Goal: Obtain resource: Download file/media

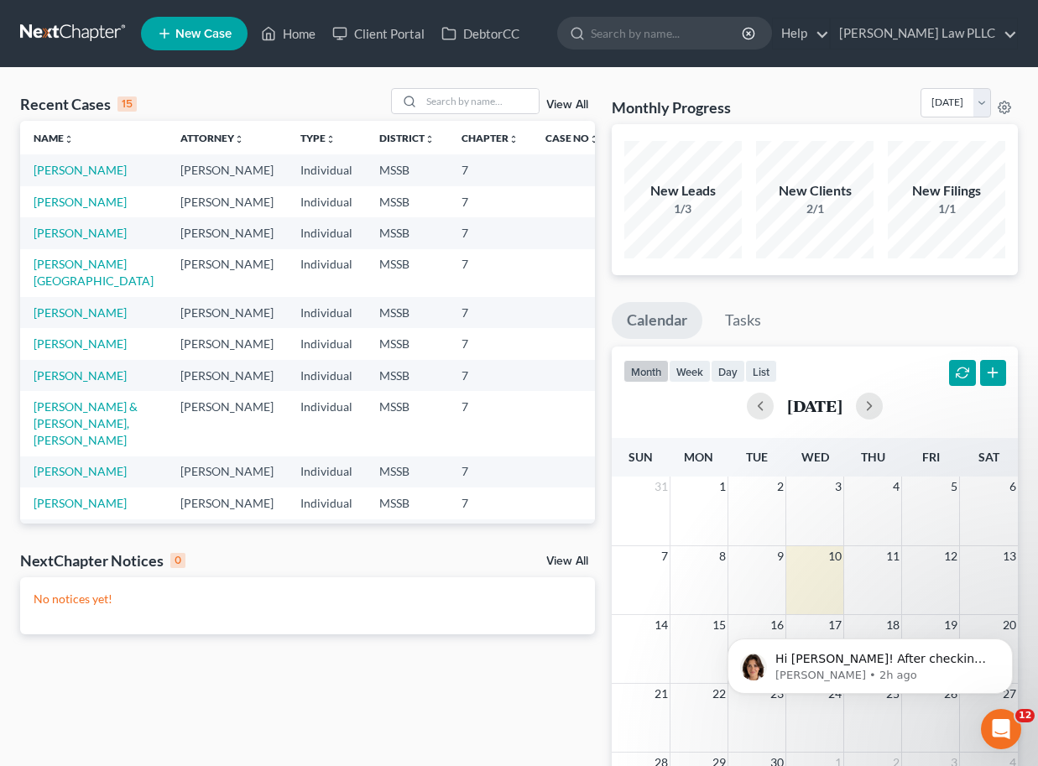
scroll to position [4716, 0]
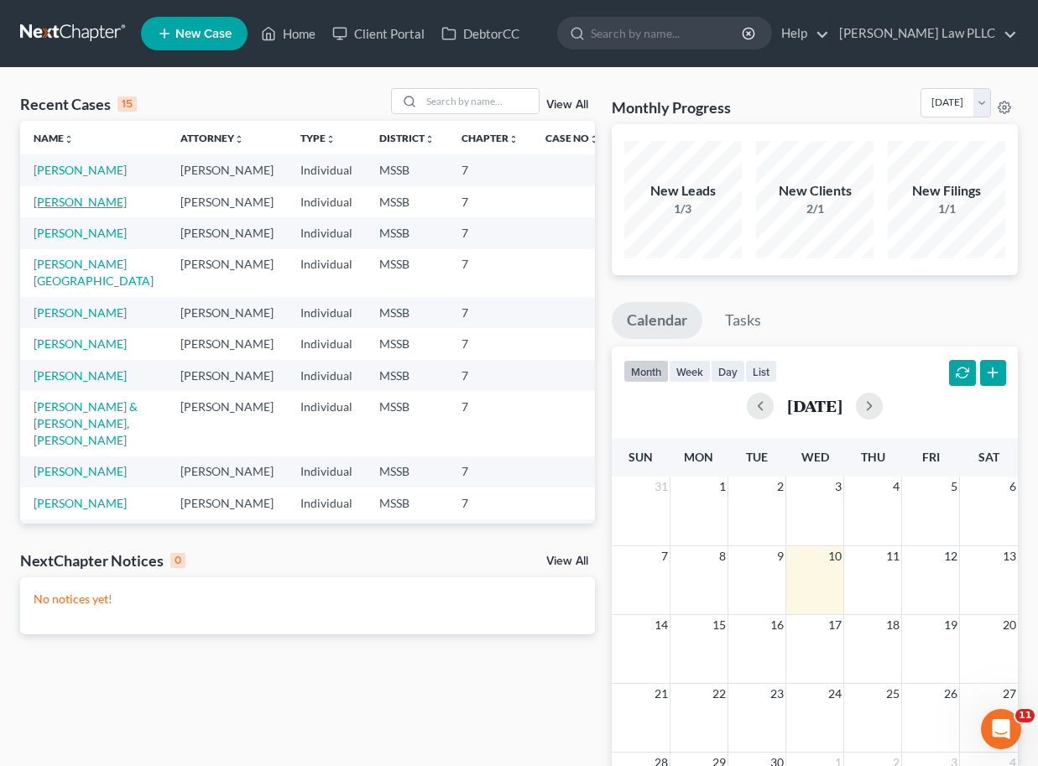
click at [64, 209] on link "[PERSON_NAME]" at bounding box center [80, 202] width 93 height 14
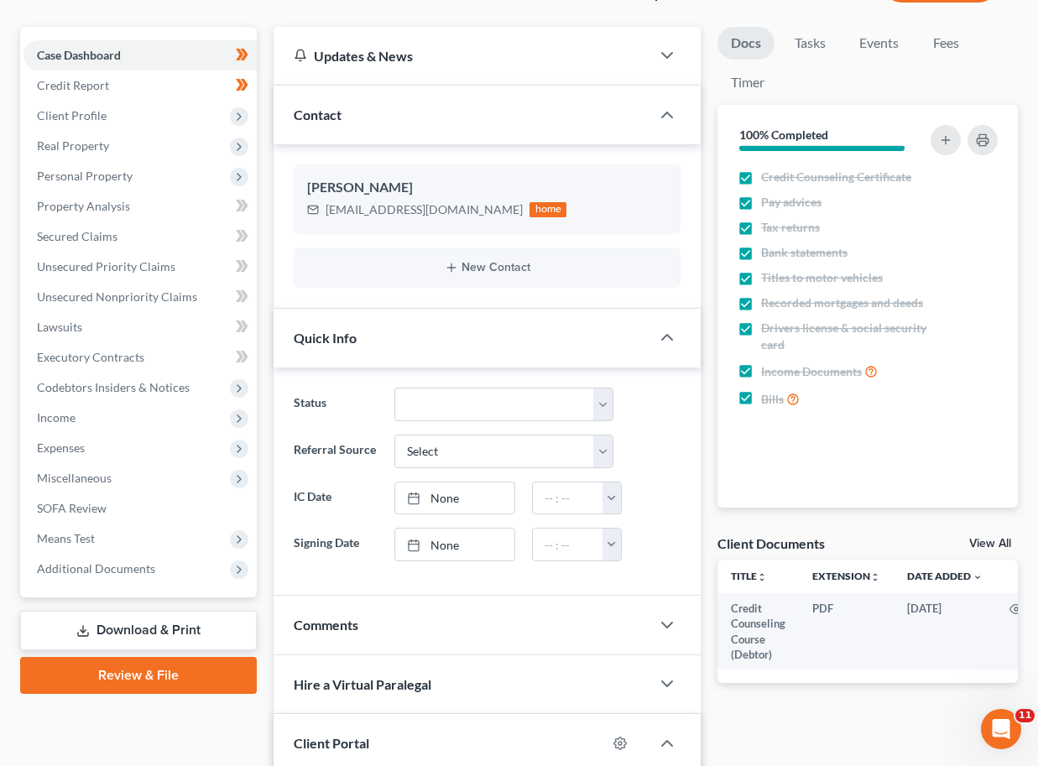
scroll to position [144, 0]
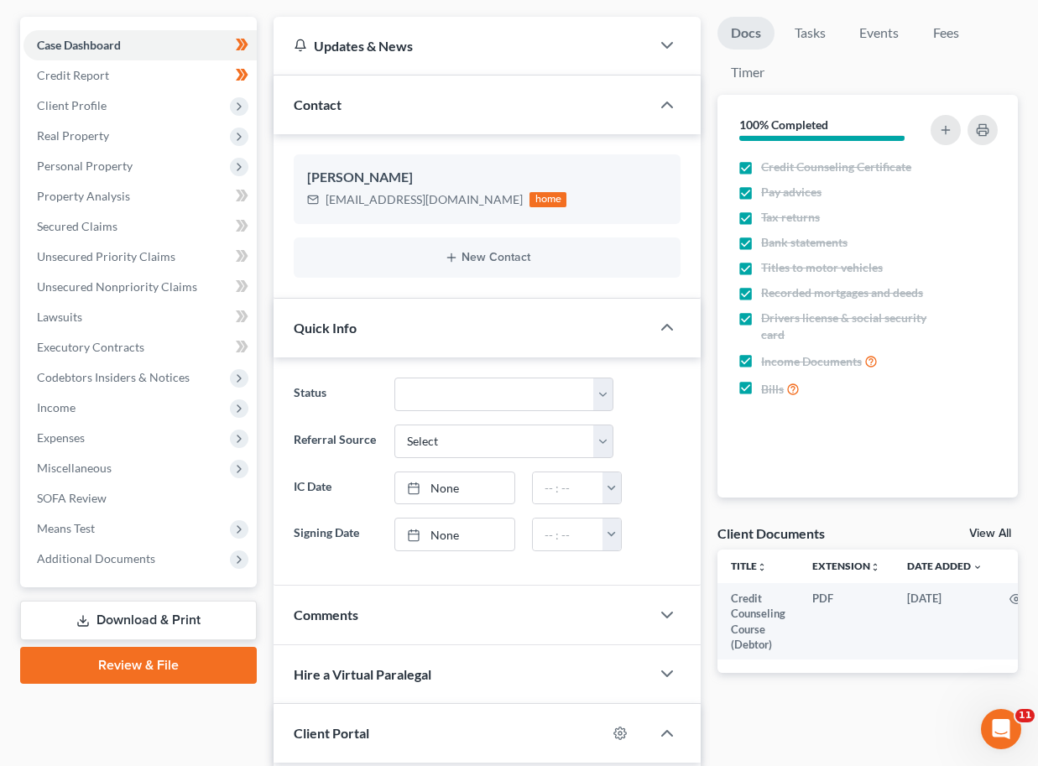
click at [134, 617] on link "Download & Print" at bounding box center [138, 620] width 237 height 39
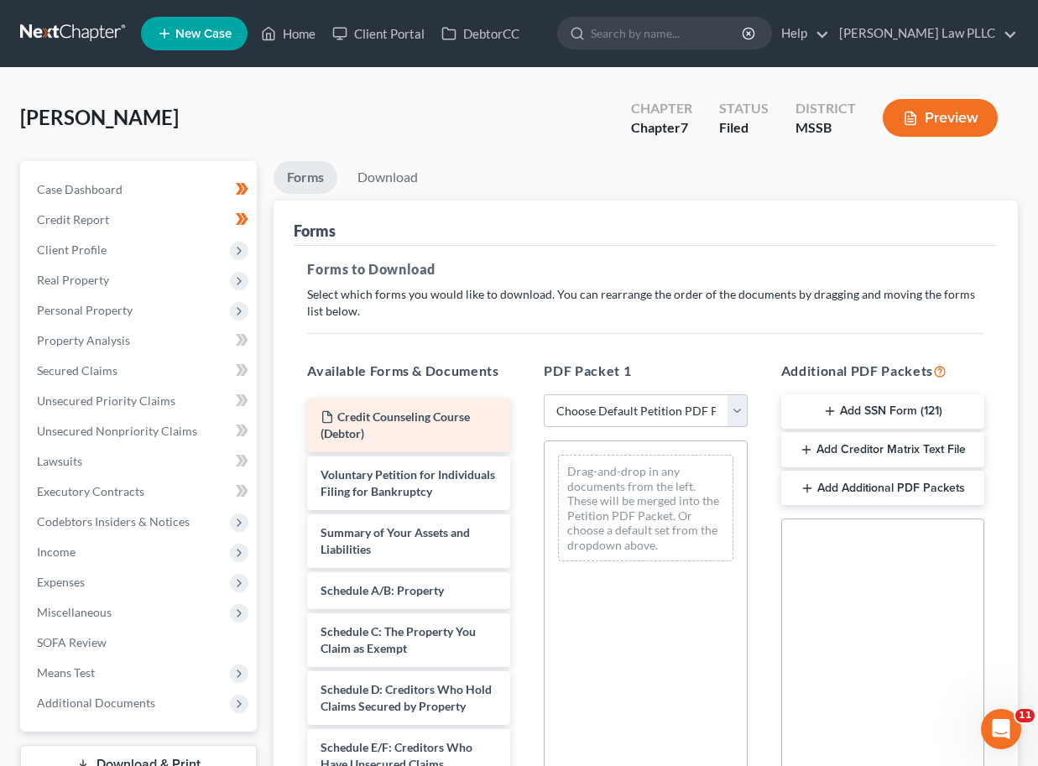
scroll to position [64, 0]
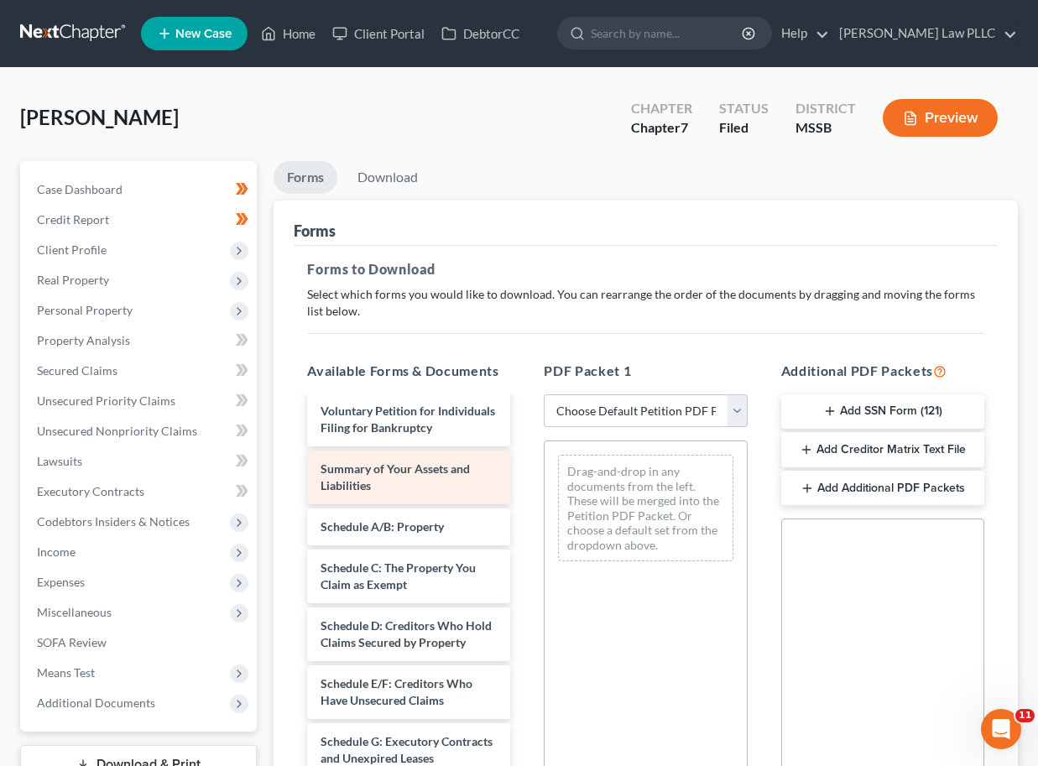
click at [388, 482] on div "Summary of Your Assets and Liabilities" at bounding box center [408, 478] width 203 height 54
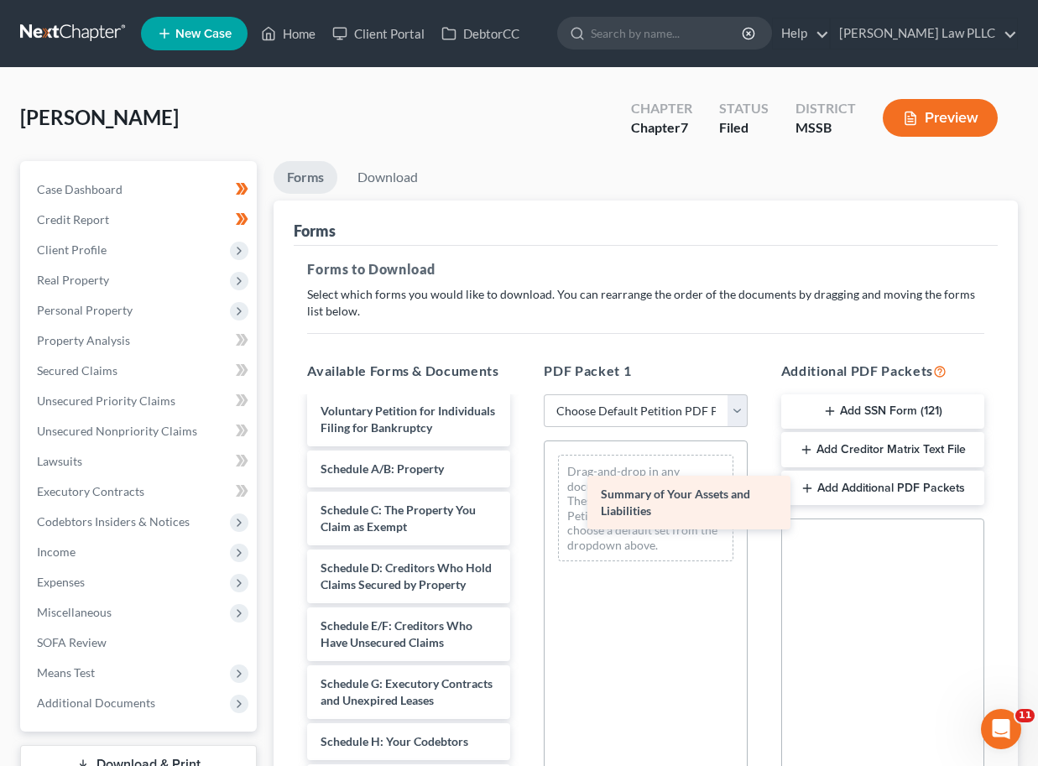
drag, startPoint x: 388, startPoint y: 482, endPoint x: 669, endPoint y: 508, distance: 281.4
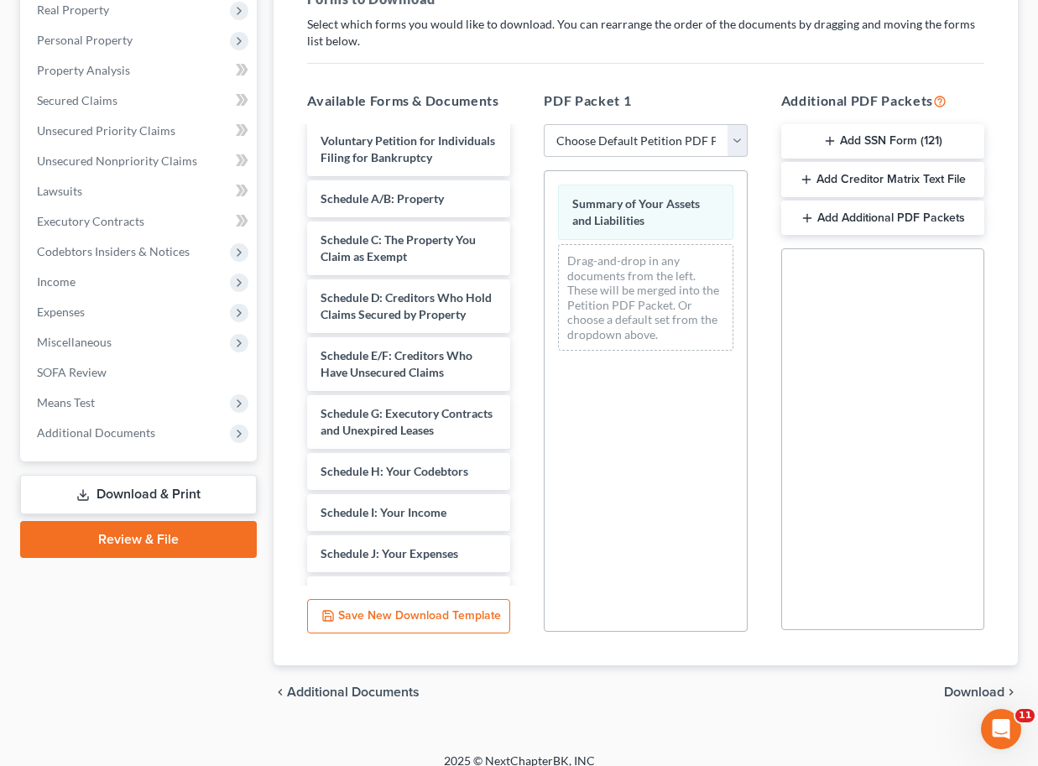
scroll to position [286, 0]
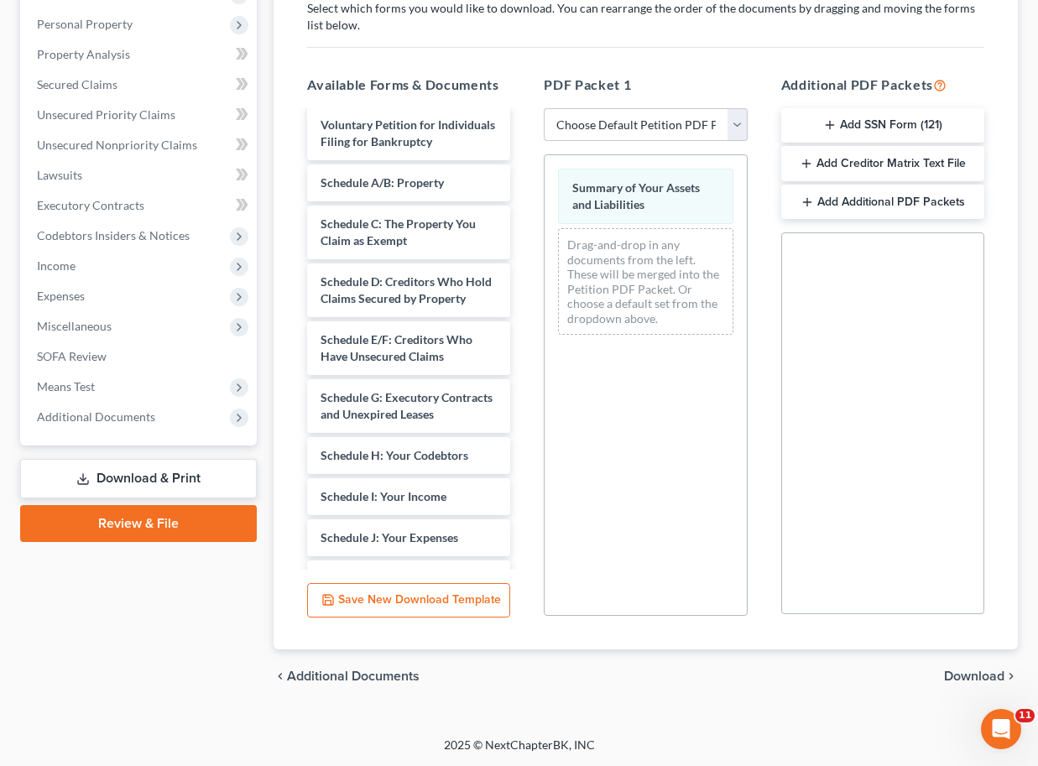
click at [969, 670] on span "Download" at bounding box center [974, 676] width 60 height 13
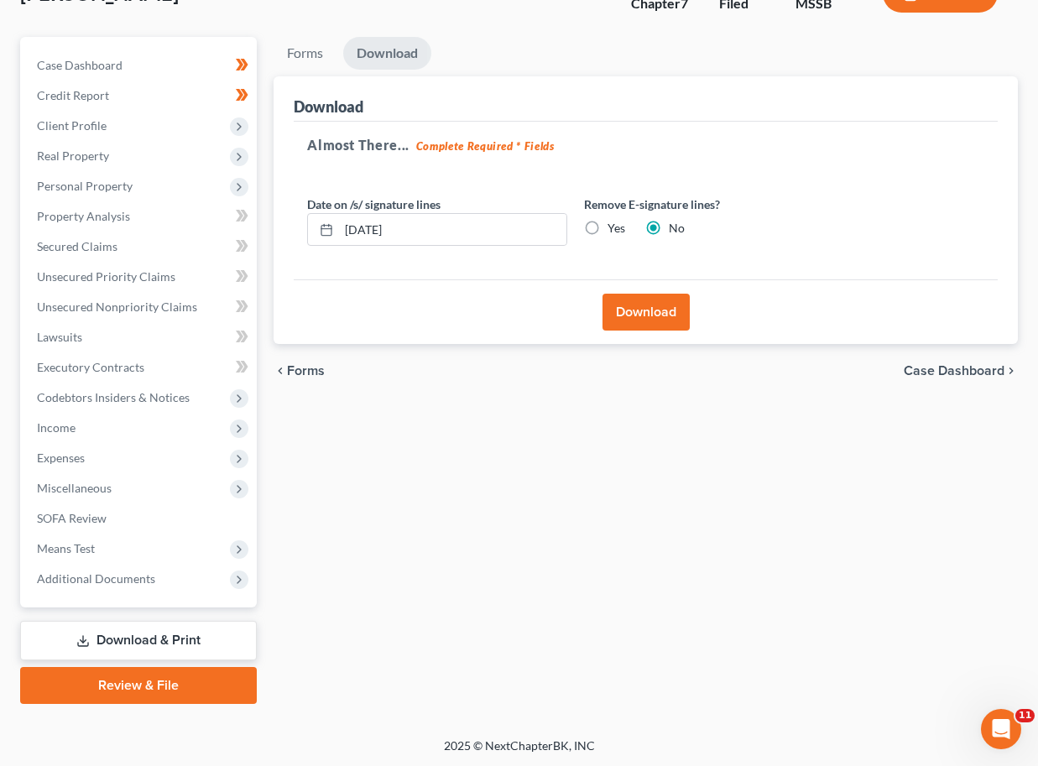
click at [629, 310] on button "Download" at bounding box center [645, 312] width 87 height 37
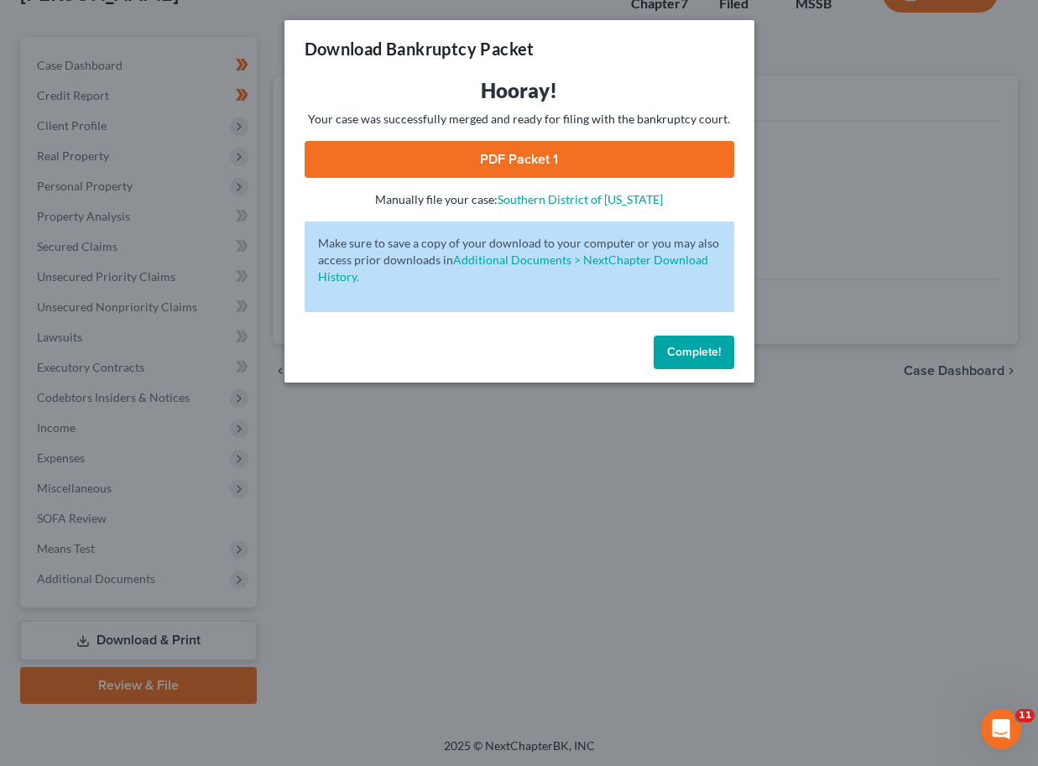
click at [554, 152] on link "PDF Packet 1" at bounding box center [520, 159] width 430 height 37
click at [677, 367] on button "Complete!" at bounding box center [694, 353] width 81 height 34
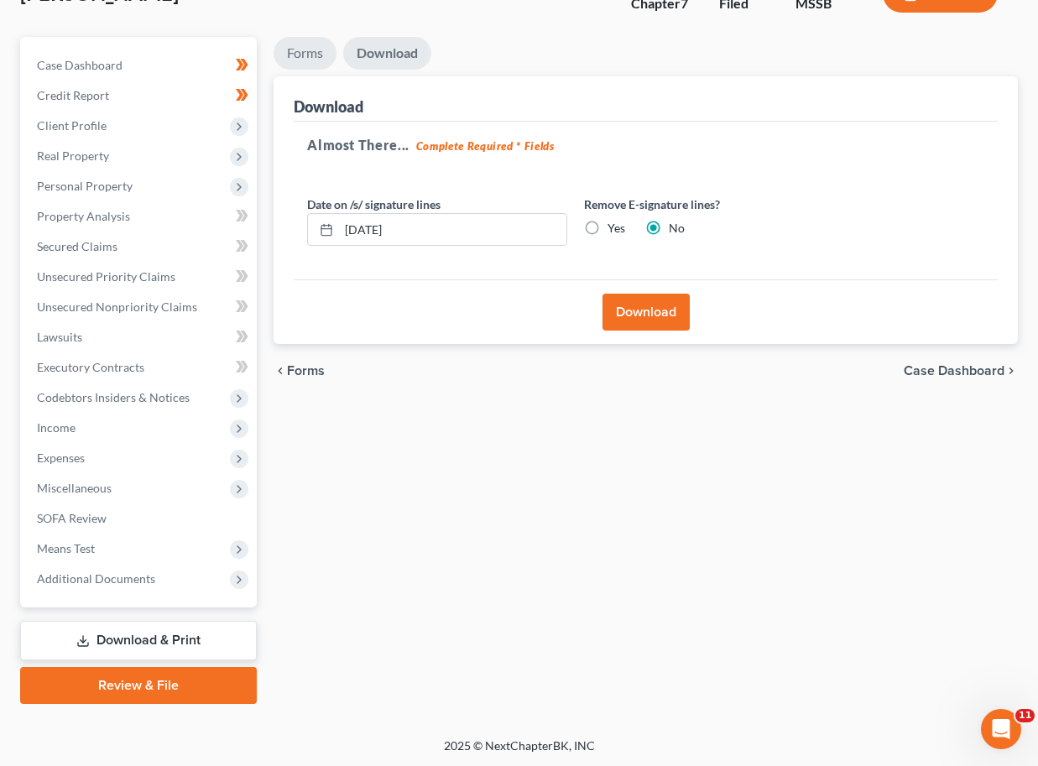
click at [293, 45] on link "Forms" at bounding box center [305, 53] width 63 height 33
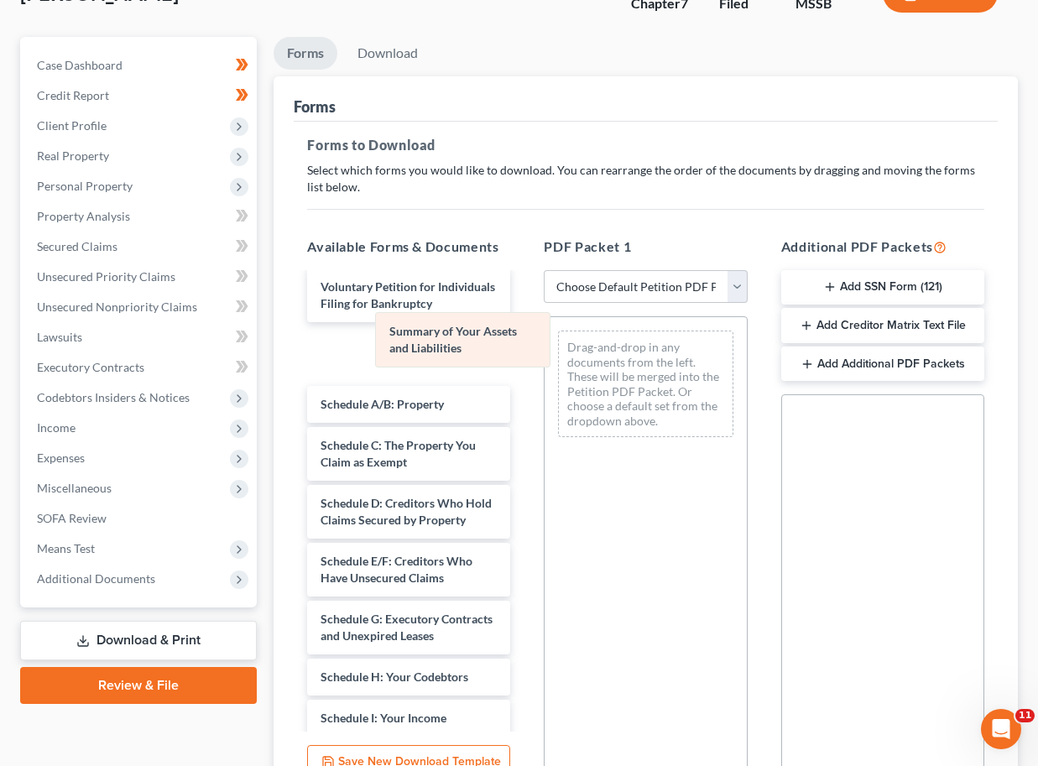
drag, startPoint x: 615, startPoint y: 354, endPoint x: 432, endPoint y: 336, distance: 183.7
click at [545, 336] on div "Summary of Your Assets and Liabilities Summary of Your Assets and Liabilities D…" at bounding box center [645, 383] width 201 height 133
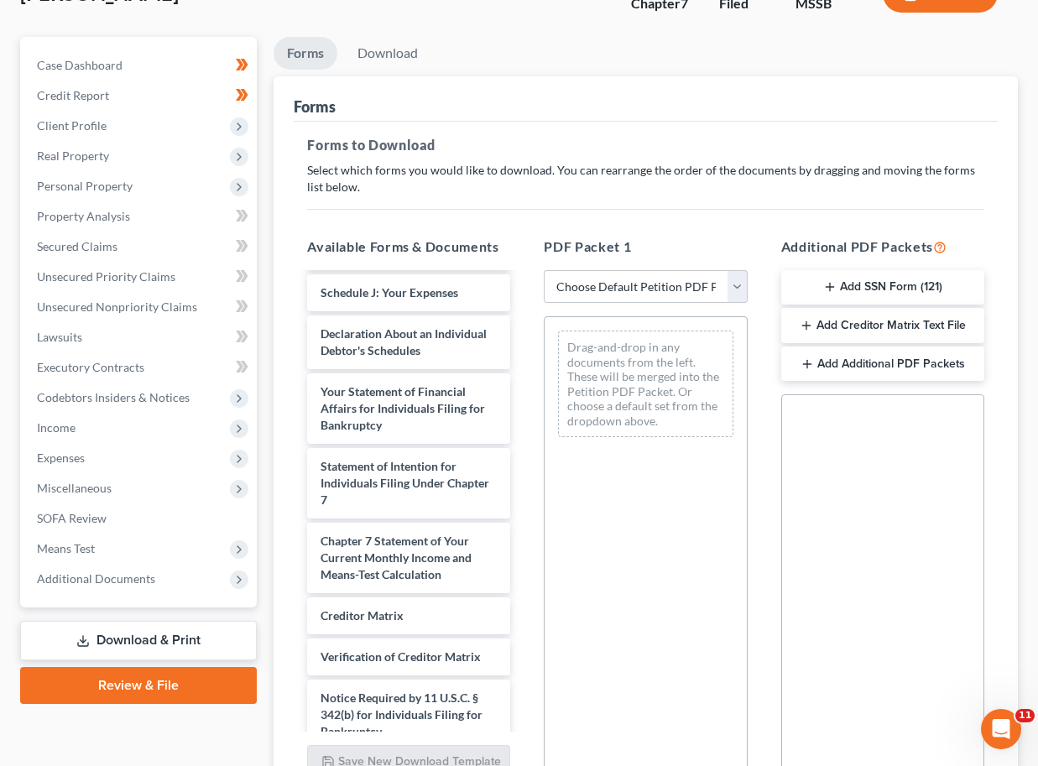
scroll to position [530, 0]
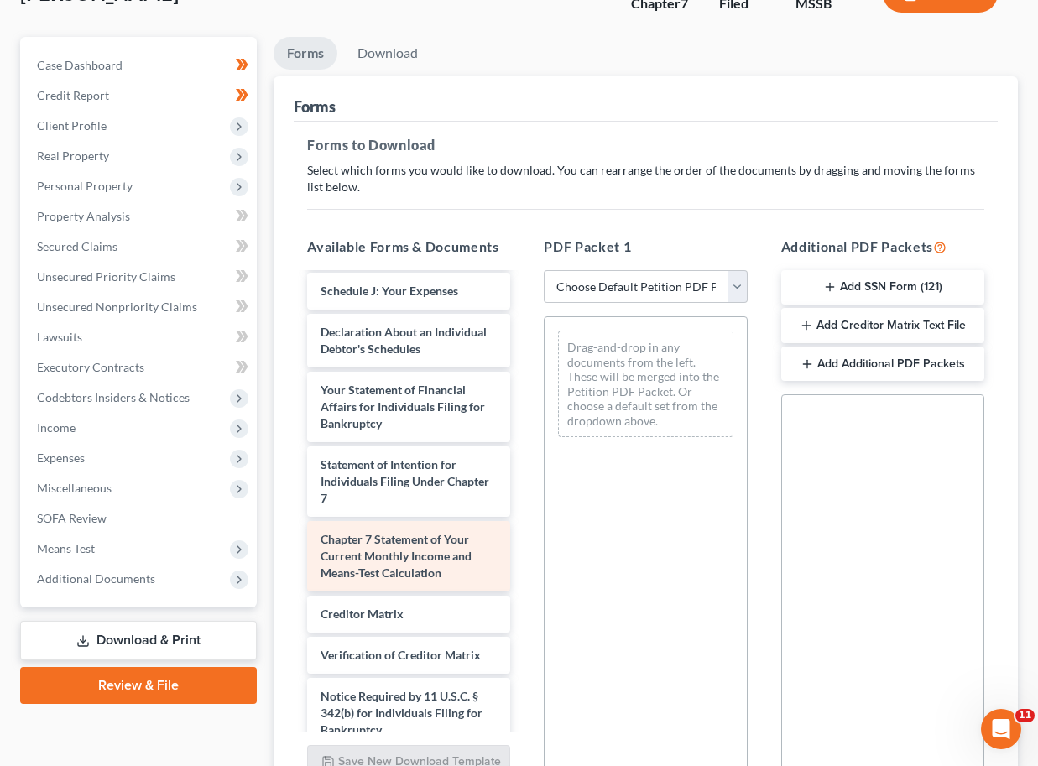
click at [407, 557] on span "Chapter 7 Statement of Your Current Monthly Income and Means-Test Calculation" at bounding box center [395, 556] width 151 height 48
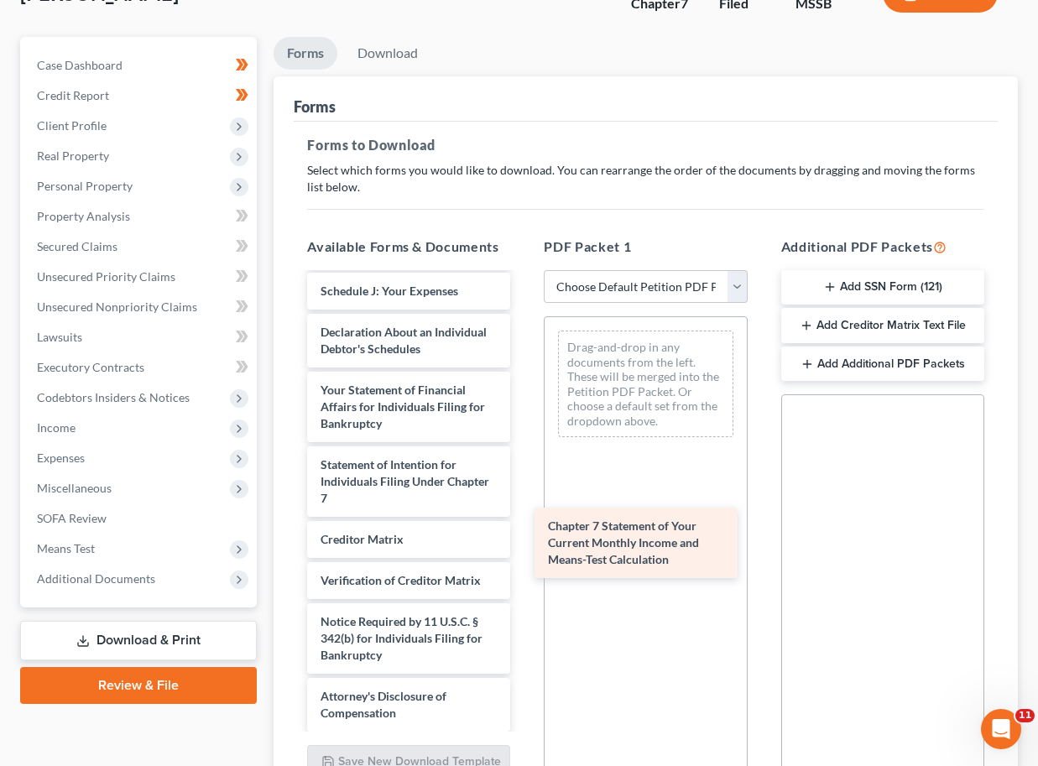
drag, startPoint x: 407, startPoint y: 557, endPoint x: 634, endPoint y: 545, distance: 227.7
click at [524, 545] on div "Chapter 7 Statement of Your Current Monthly Income and Means-Test Calculation C…" at bounding box center [409, 237] width 230 height 987
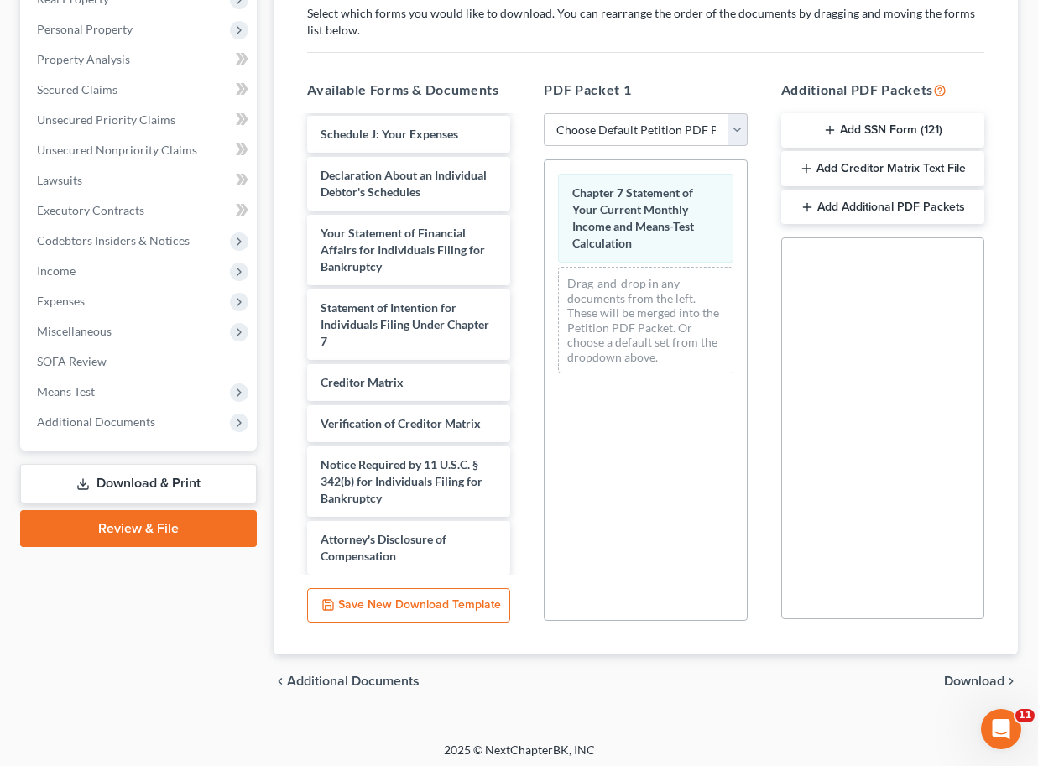
scroll to position [286, 0]
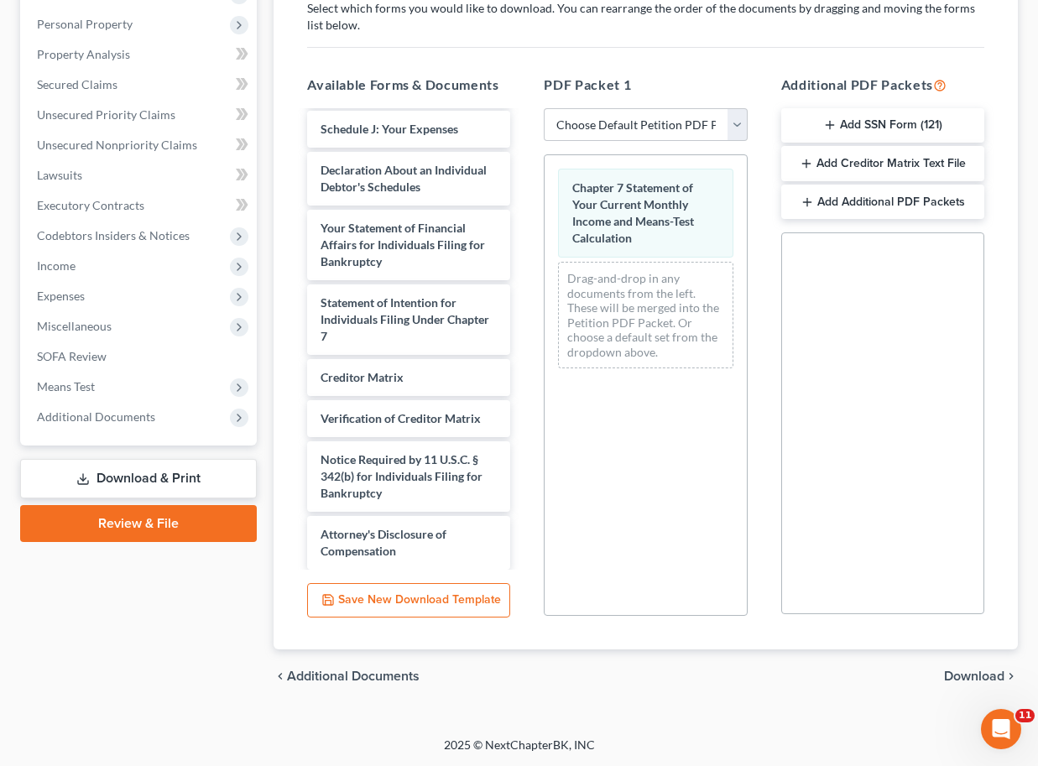
click at [991, 676] on span "Download" at bounding box center [974, 676] width 60 height 13
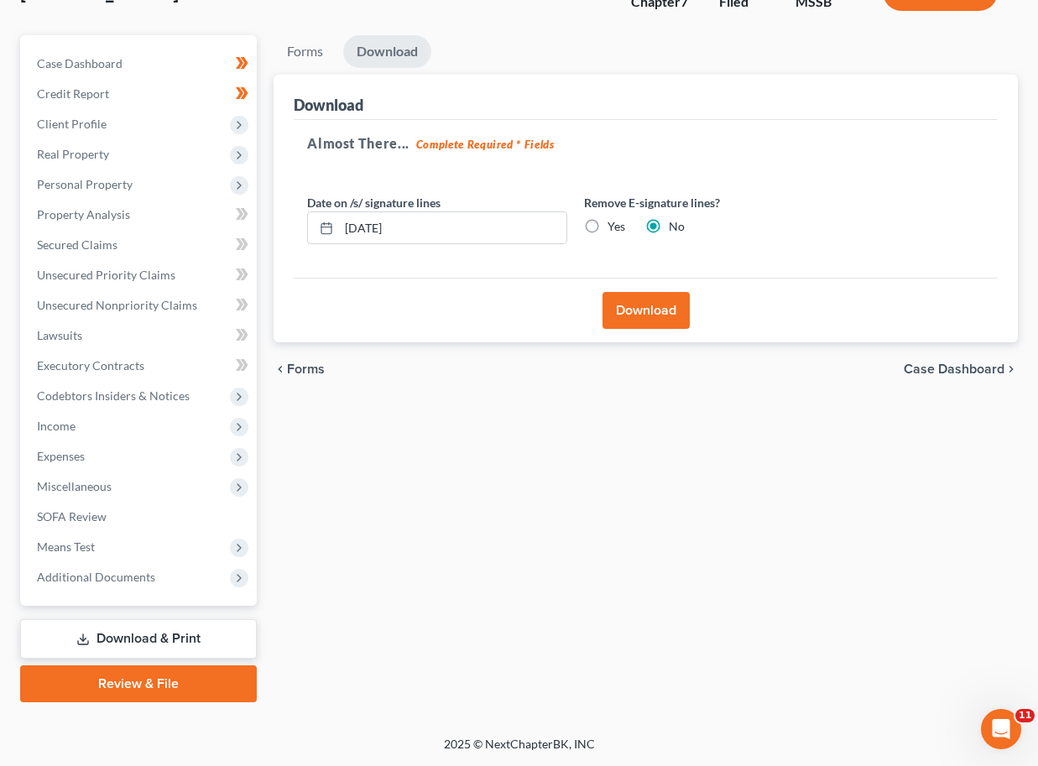
scroll to position [124, 0]
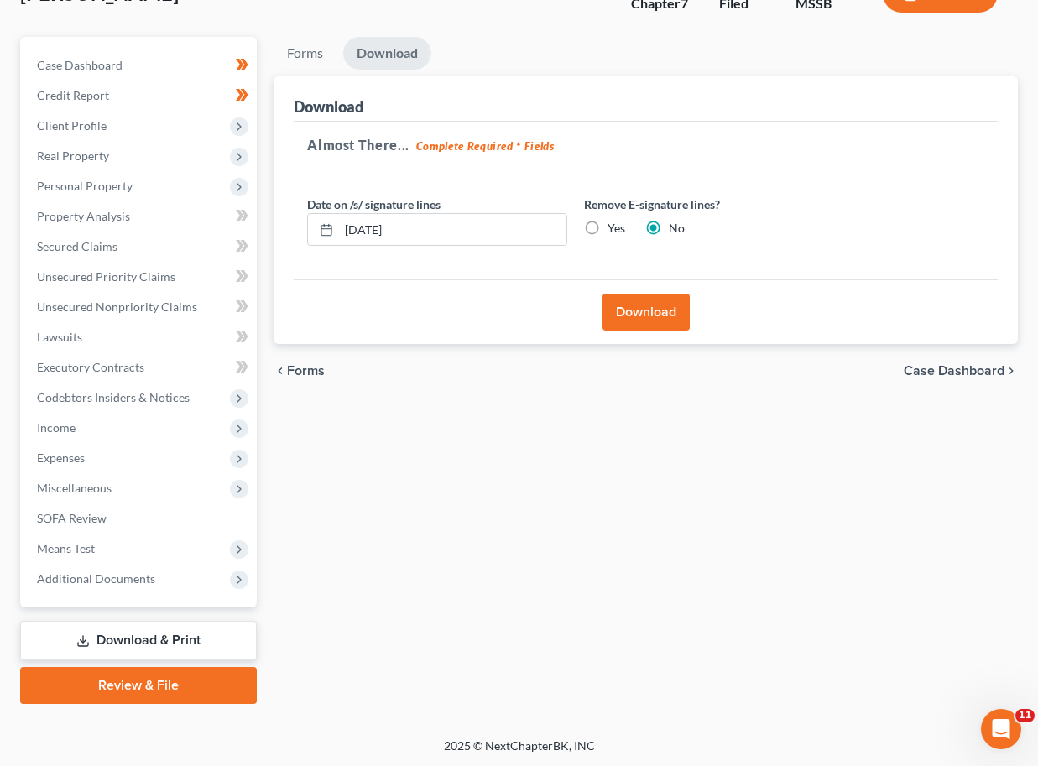
click at [650, 326] on button "Download" at bounding box center [645, 312] width 87 height 37
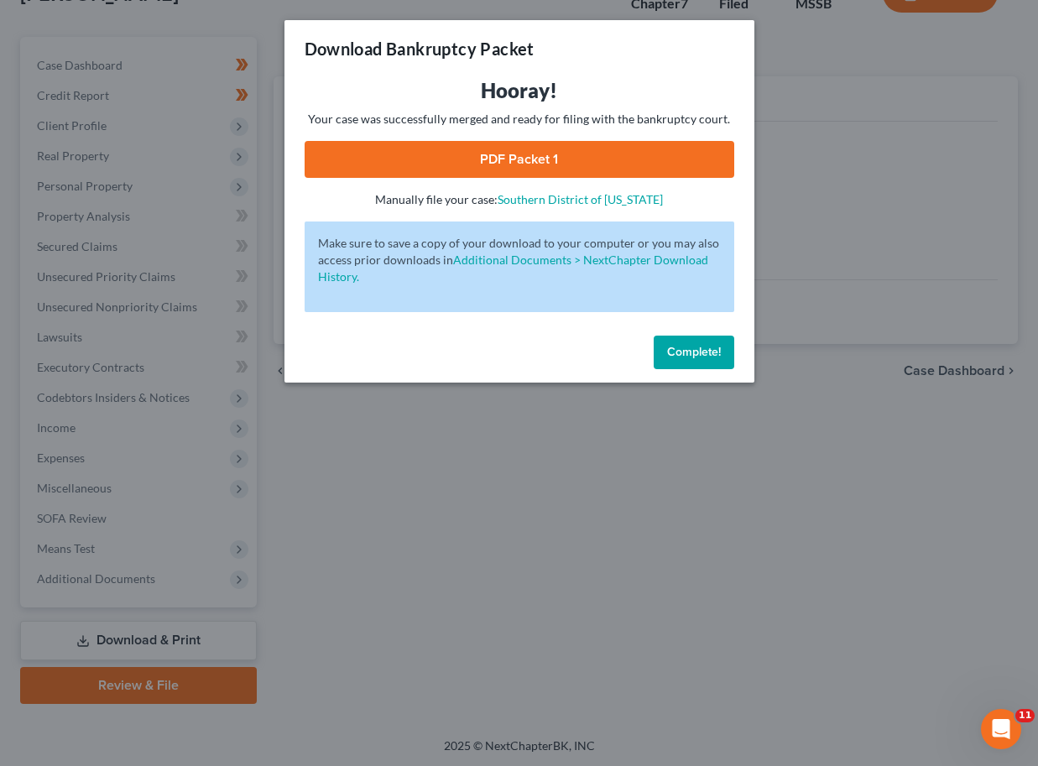
click at [583, 149] on link "PDF Packet 1" at bounding box center [520, 159] width 430 height 37
click at [699, 350] on span "Complete!" at bounding box center [694, 352] width 54 height 14
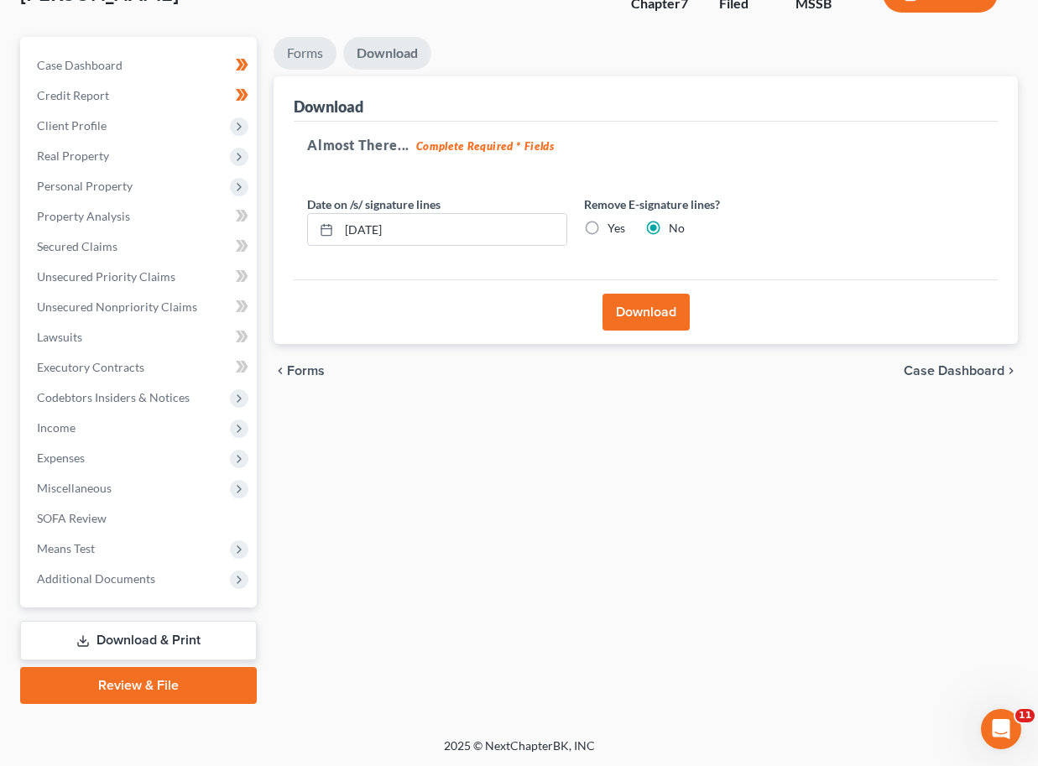
click at [294, 50] on link "Forms" at bounding box center [305, 53] width 63 height 33
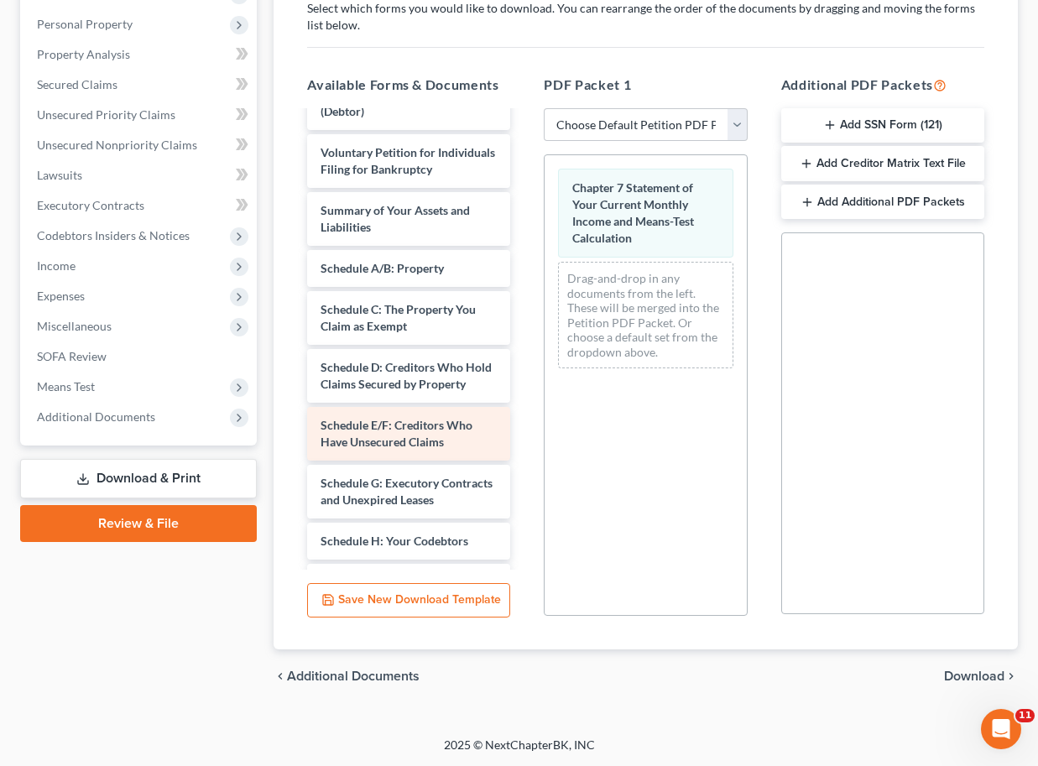
scroll to position [41, 0]
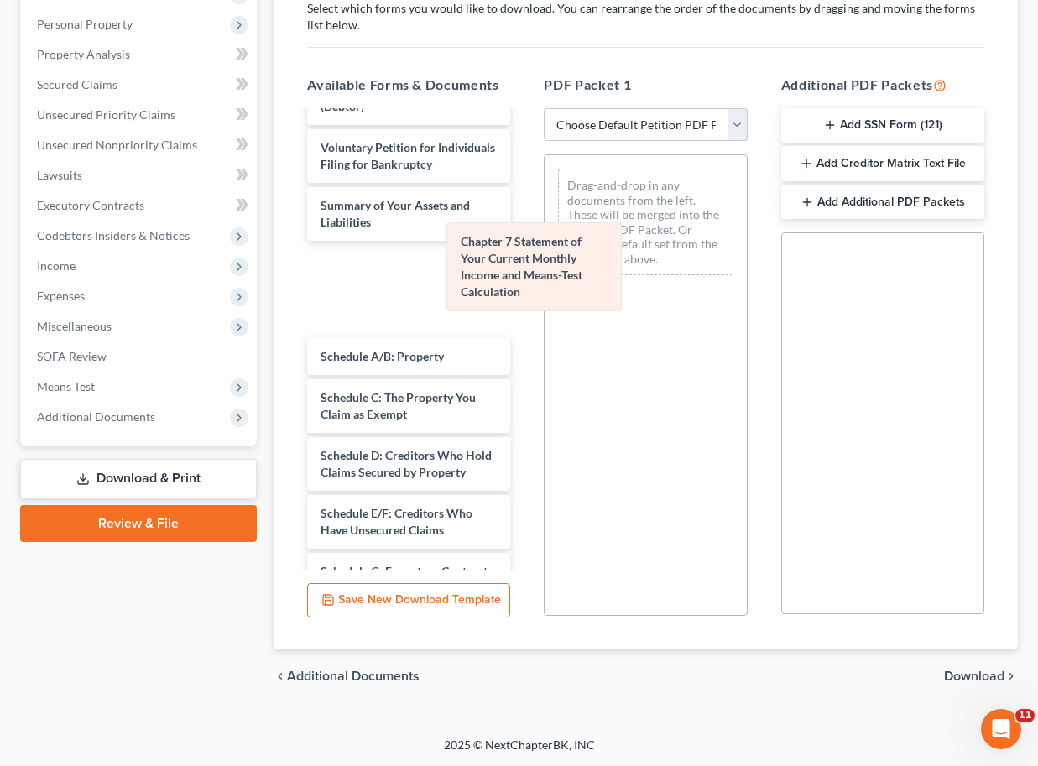
drag, startPoint x: 607, startPoint y: 220, endPoint x: 476, endPoint y: 288, distance: 147.5
click at [545, 288] on div "Chapter 7 Statement of Your Current Monthly Income and Means-Test Calculation C…" at bounding box center [645, 221] width 201 height 133
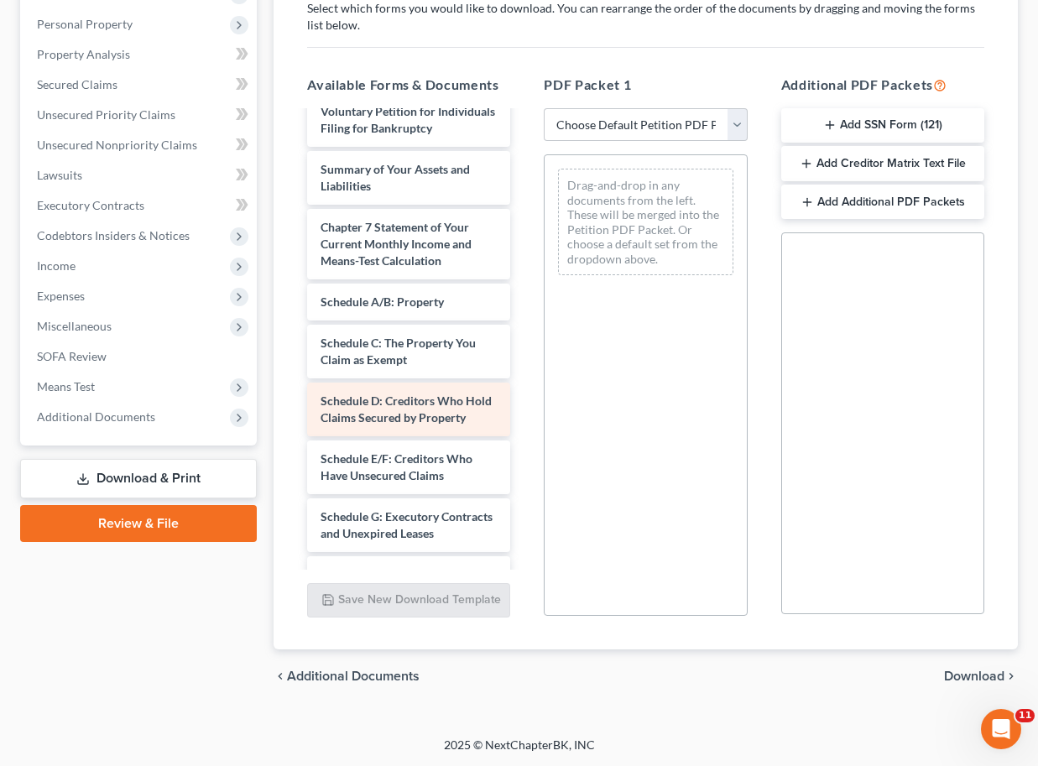
scroll to position [0, 0]
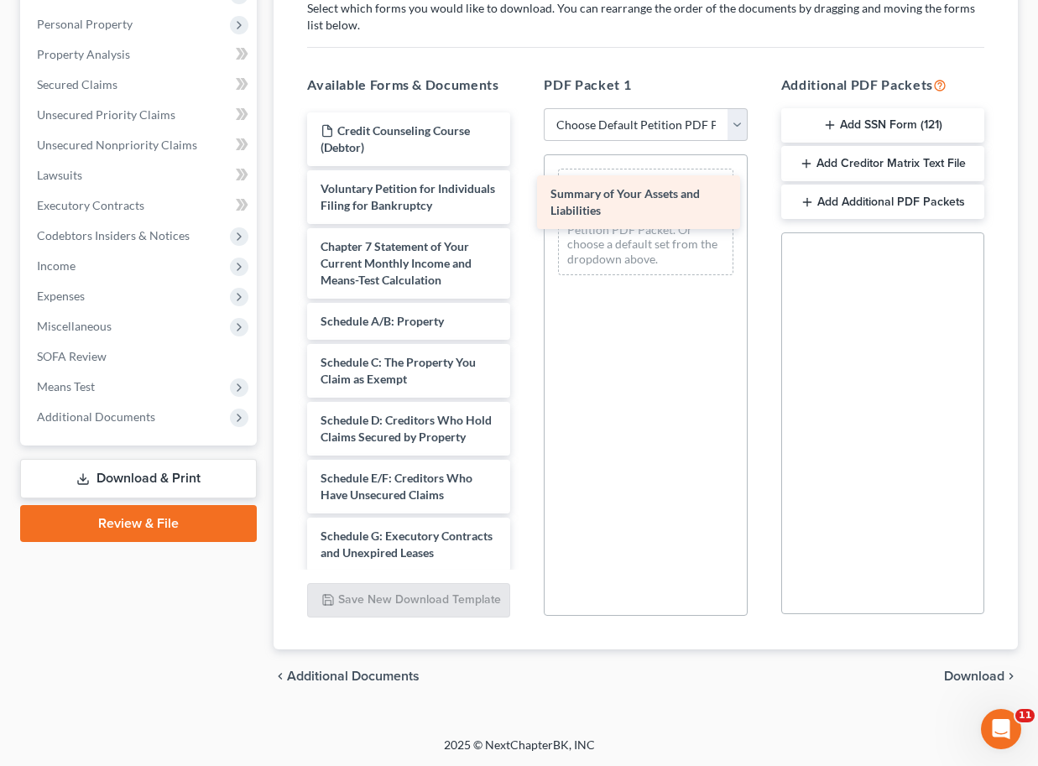
drag, startPoint x: 399, startPoint y: 258, endPoint x: 629, endPoint y: 206, distance: 235.5
click at [524, 206] on div "Summary of Your Assets and Liabilities Credit Counseling Course (Debtor) Volunt…" at bounding box center [409, 614] width 230 height 1004
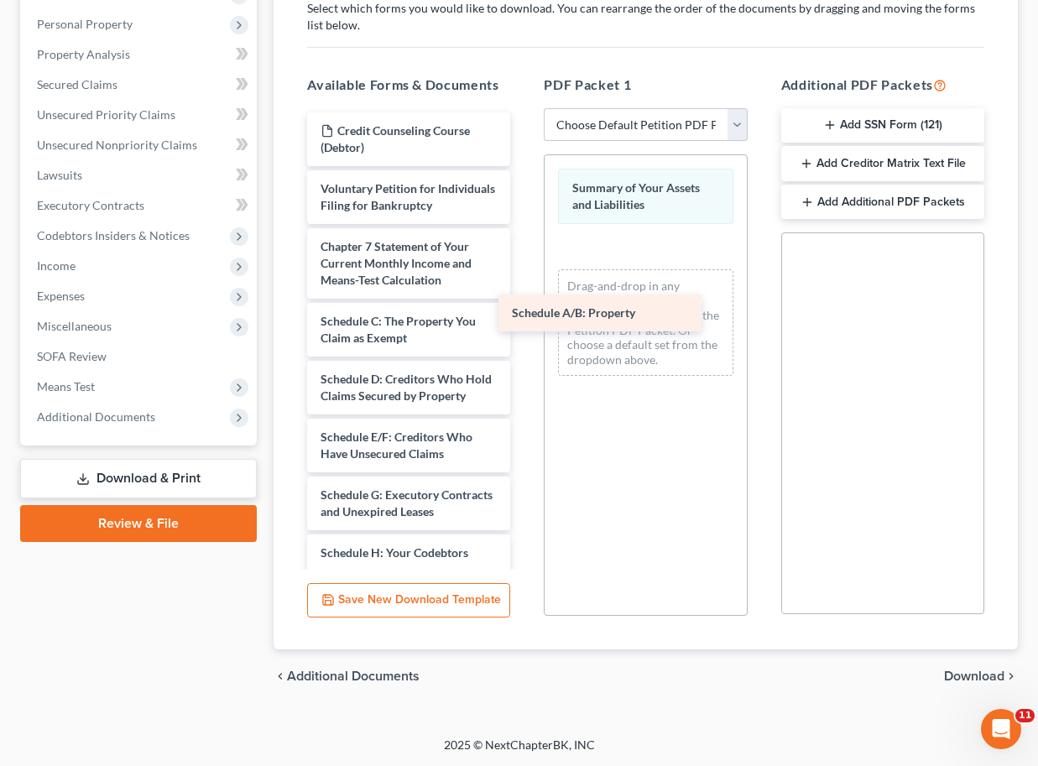
drag, startPoint x: 414, startPoint y: 324, endPoint x: 651, endPoint y: 320, distance: 237.5
click at [524, 320] on div "Schedule A/B: Property Credit Counseling Course (Debtor) Voluntary Petition for…" at bounding box center [409, 593] width 230 height 963
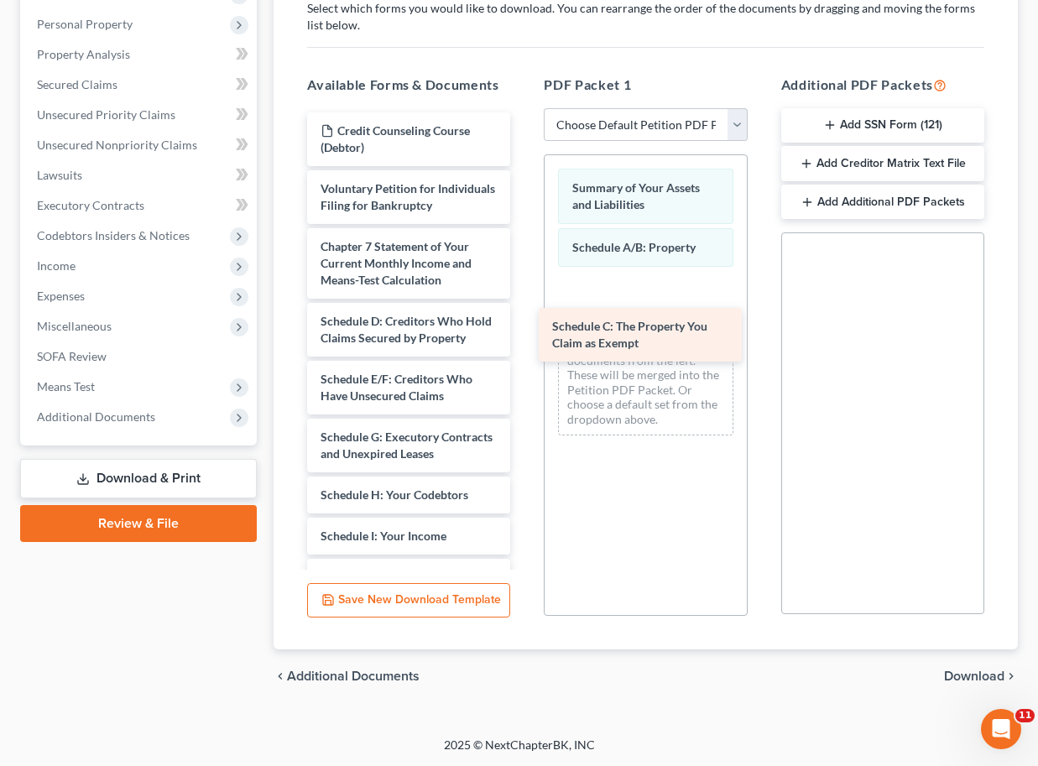
drag, startPoint x: 372, startPoint y: 326, endPoint x: 603, endPoint y: 332, distance: 231.7
click at [524, 332] on div "Schedule C: The Property You Claim as Exempt Credit Counseling Course (Debtor) …" at bounding box center [409, 564] width 230 height 905
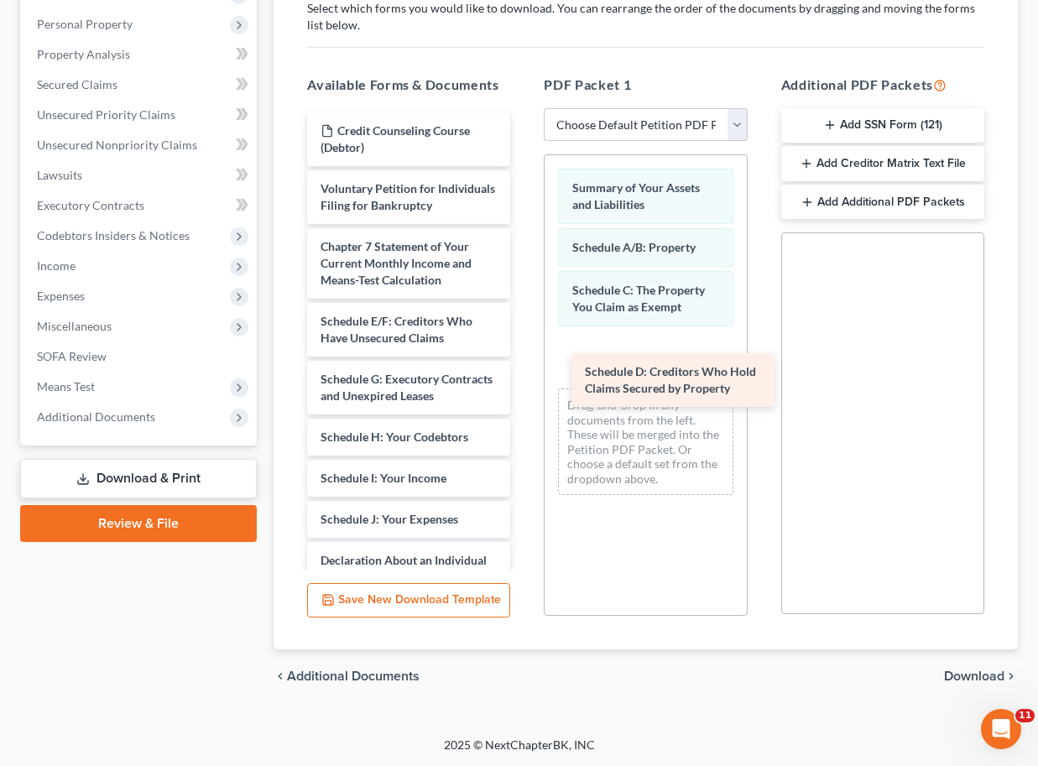
drag, startPoint x: 392, startPoint y: 330, endPoint x: 655, endPoint y: 382, distance: 268.5
click at [524, 382] on div "Schedule D: Creditors Who Hold Claims Secured by Property Credit Counseling Cou…" at bounding box center [409, 535] width 230 height 847
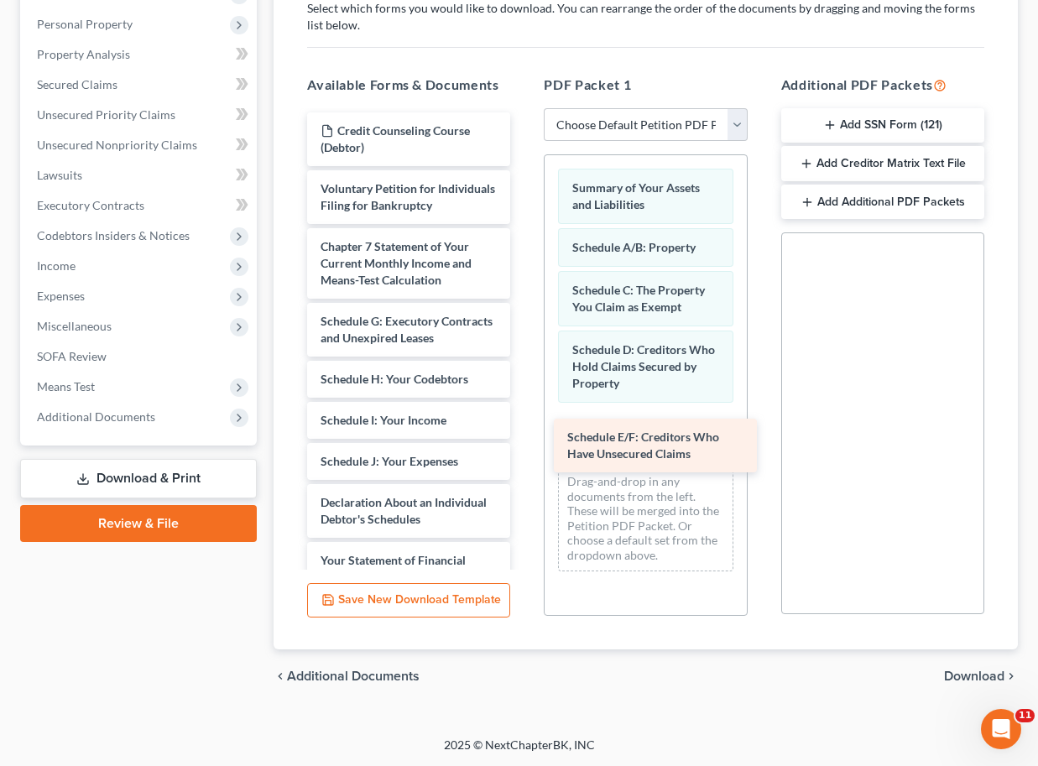
drag, startPoint x: 389, startPoint y: 324, endPoint x: 633, endPoint y: 439, distance: 269.9
click at [524, 441] on div "Schedule E/F: Creditors Who Have Unsecured Claims Credit Counseling Course (Deb…" at bounding box center [409, 506] width 230 height 789
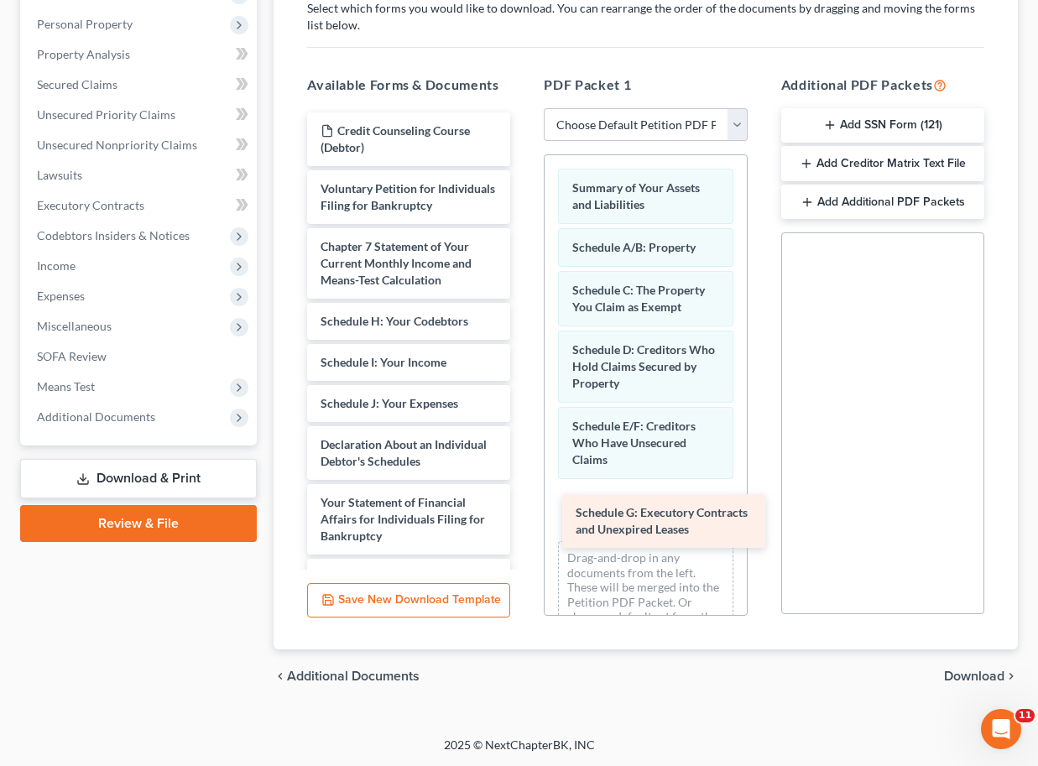
drag, startPoint x: 393, startPoint y: 320, endPoint x: 648, endPoint y: 513, distance: 319.3
click at [524, 513] on div "Schedule G: Executory Contracts and Unexpired Leases Credit Counseling Course (…" at bounding box center [409, 478] width 230 height 732
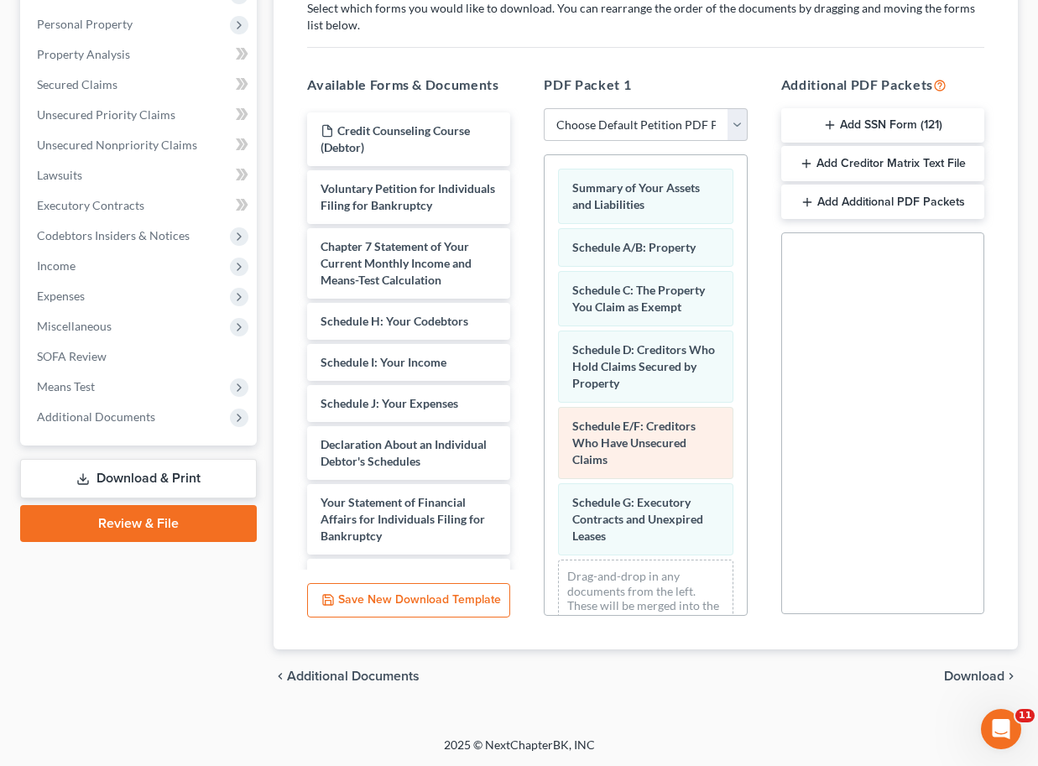
scroll to position [65, 0]
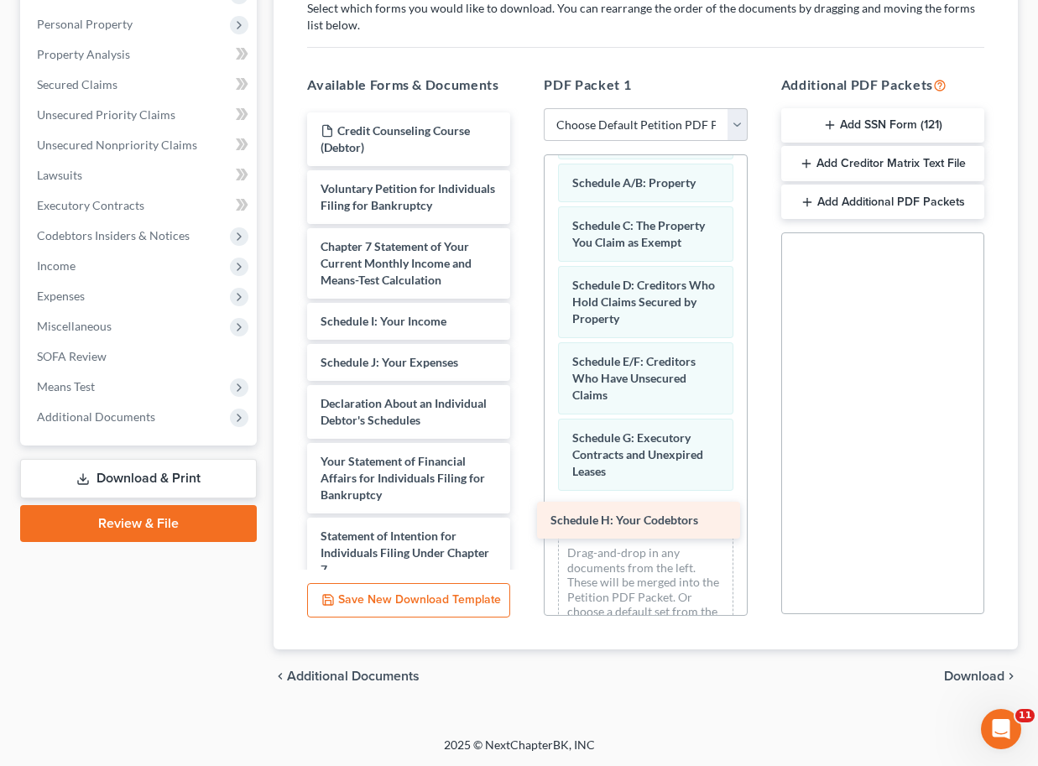
drag, startPoint x: 418, startPoint y: 316, endPoint x: 649, endPoint y: 515, distance: 304.6
click at [524, 515] on div "Schedule H: Your Codebtors Credit Counseling Course (Debtor) Voluntary Petition…" at bounding box center [409, 457] width 230 height 690
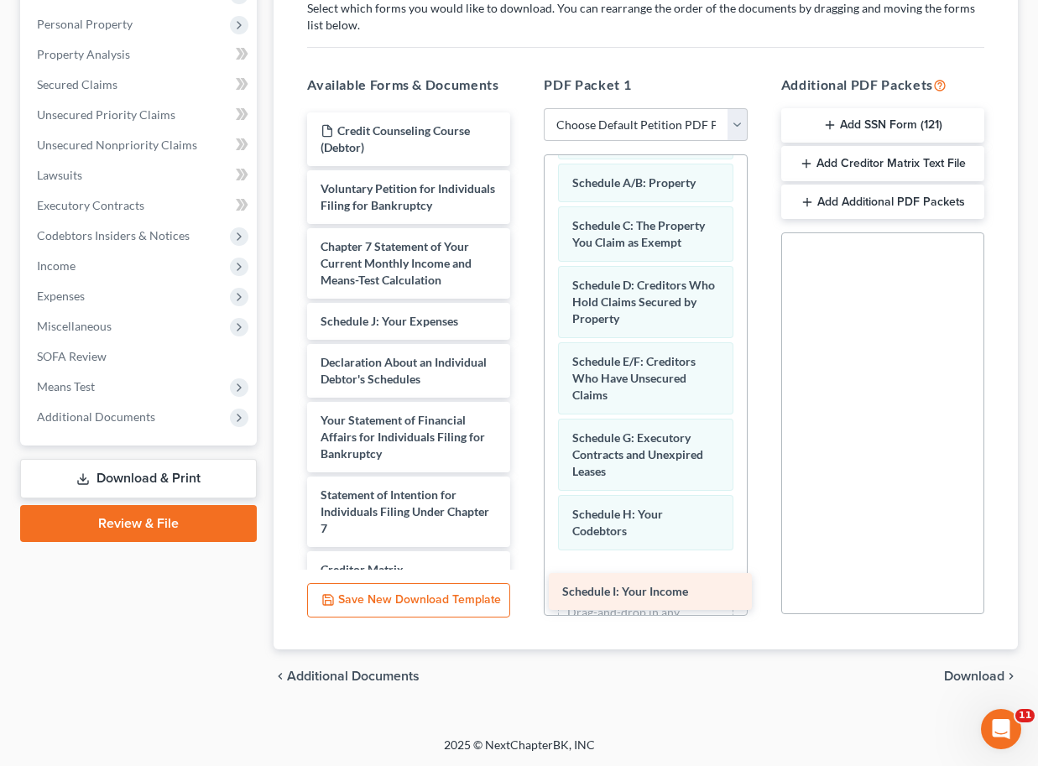
drag, startPoint x: 397, startPoint y: 317, endPoint x: 640, endPoint y: 578, distance: 356.8
click at [524, 578] on div "Schedule I: Your Income Credit Counseling Course (Debtor) Voluntary Petition fo…" at bounding box center [409, 436] width 230 height 649
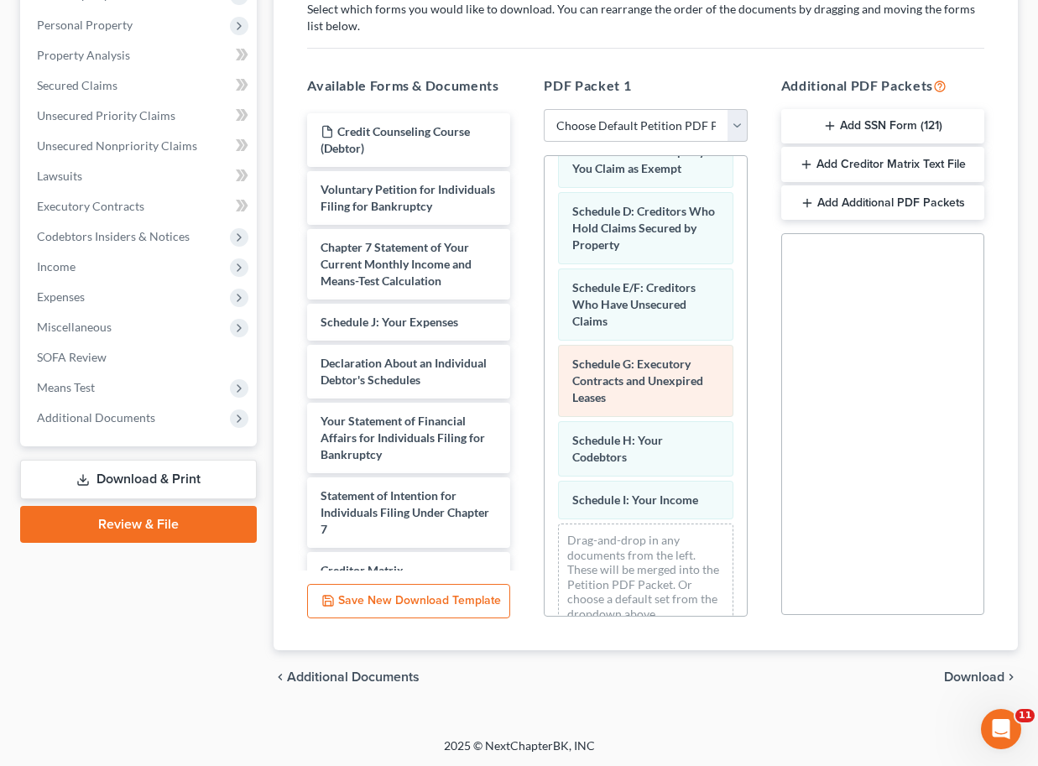
scroll to position [167, 0]
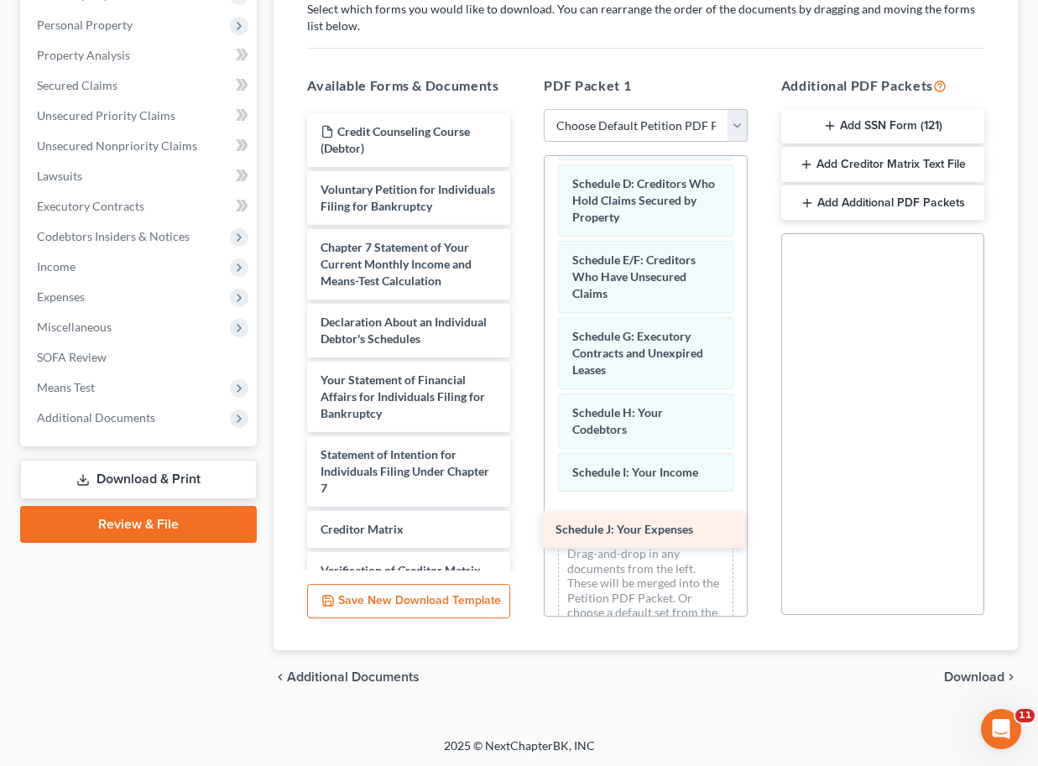
drag, startPoint x: 388, startPoint y: 314, endPoint x: 624, endPoint y: 521, distance: 313.9
click at [524, 521] on div "Schedule J: Your Expenses Credit Counseling Course (Debtor) Voluntary Petition …" at bounding box center [409, 417] width 230 height 608
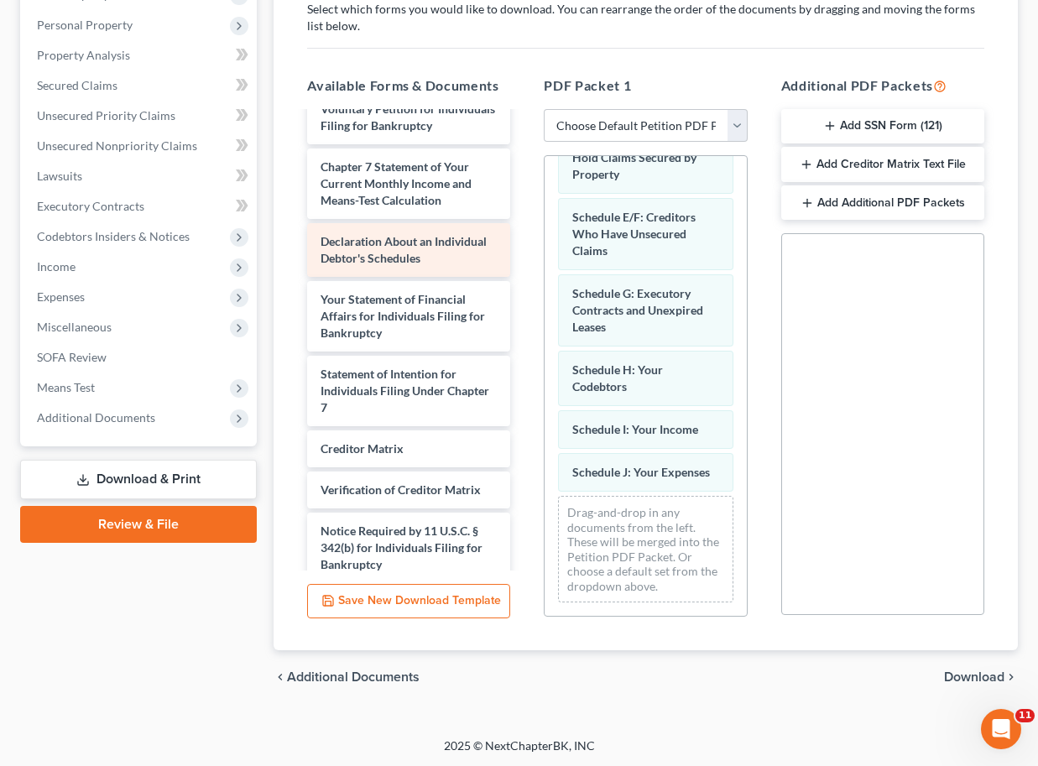
scroll to position [0, 0]
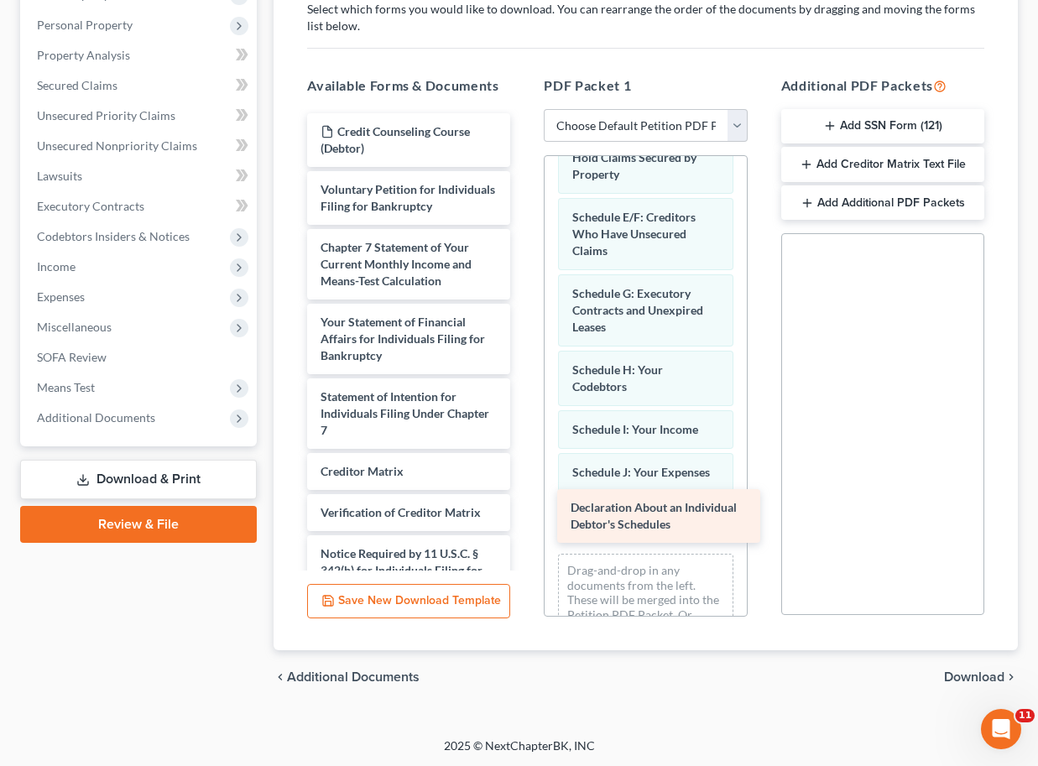
drag, startPoint x: 394, startPoint y: 331, endPoint x: 644, endPoint y: 518, distance: 312.3
click at [524, 518] on div "Declaration About an Individual Debtor's Schedules Credit Counseling Course (De…" at bounding box center [409, 388] width 230 height 550
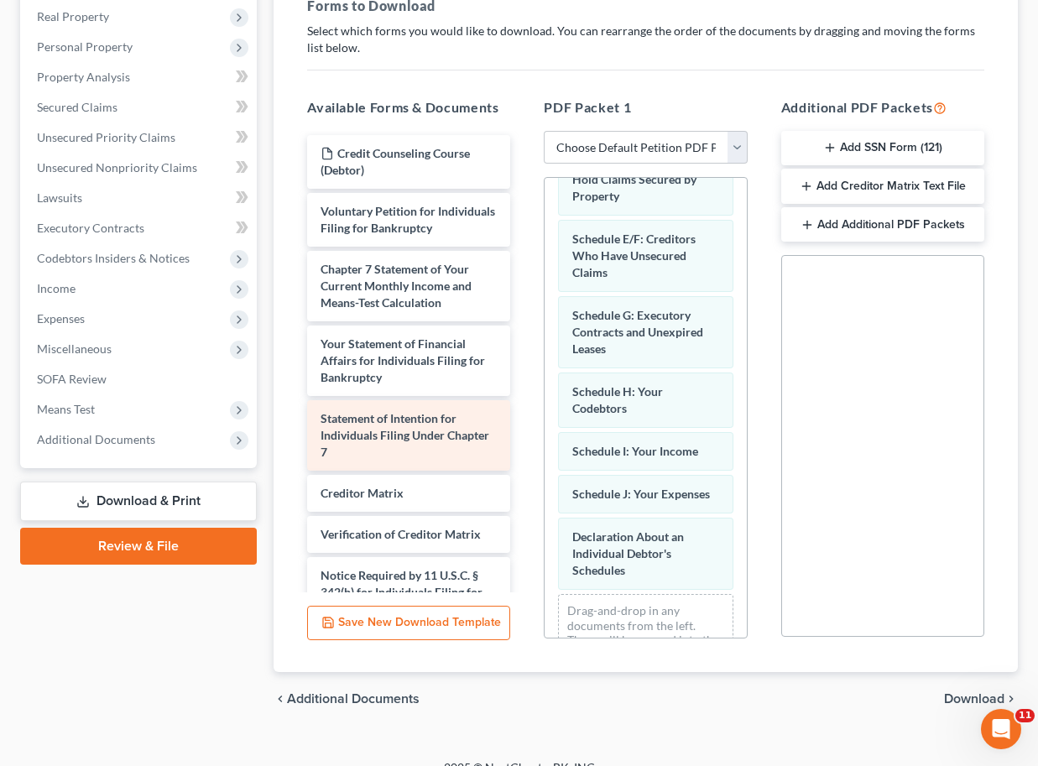
scroll to position [263, 0]
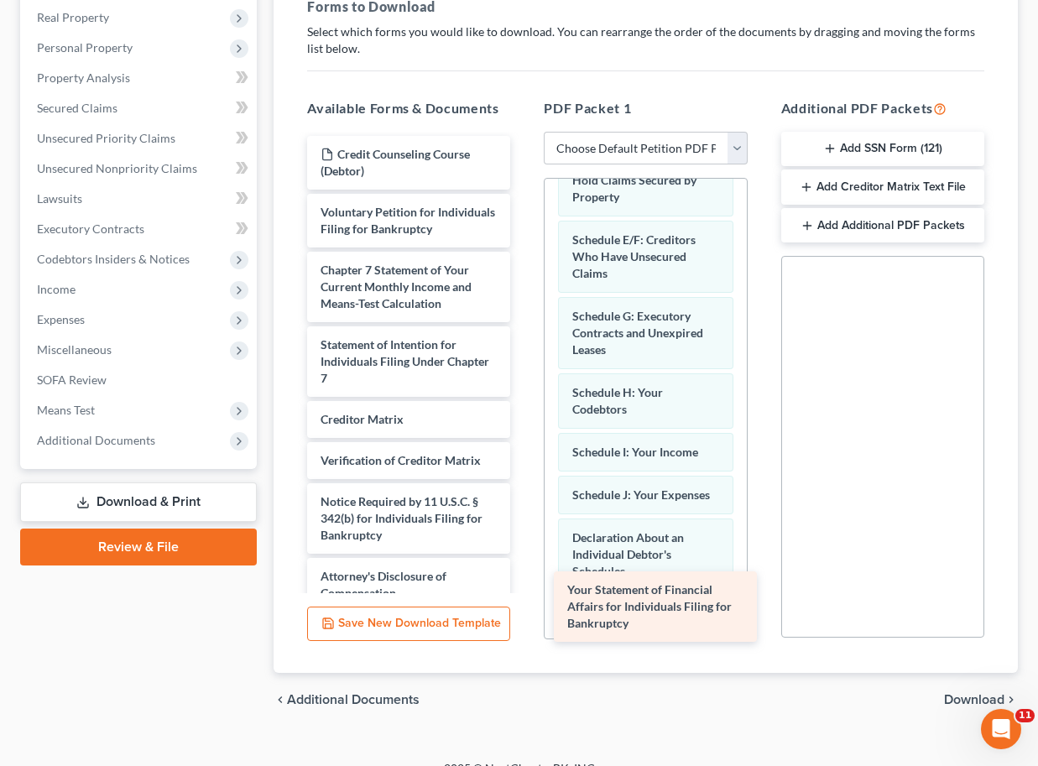
drag, startPoint x: 389, startPoint y: 362, endPoint x: 636, endPoint y: 609, distance: 348.8
click at [524, 609] on div "Your Statement of Financial Affairs for Individuals Filing for Bankruptcy Credi…" at bounding box center [409, 374] width 230 height 476
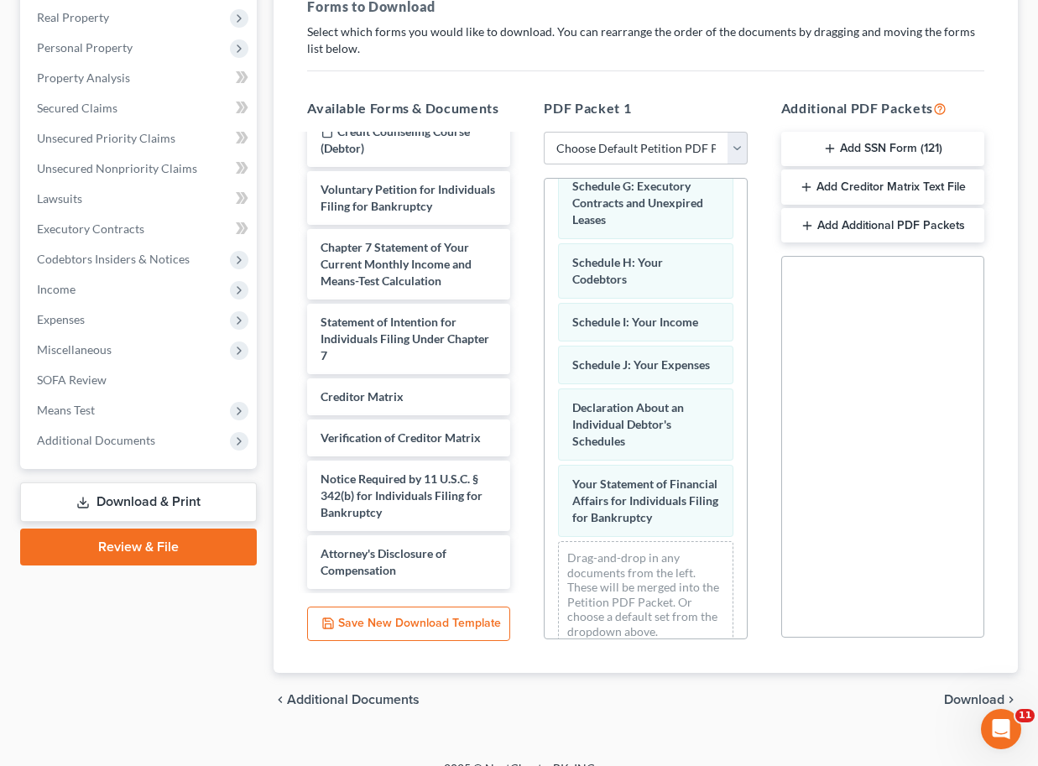
scroll to position [0, 0]
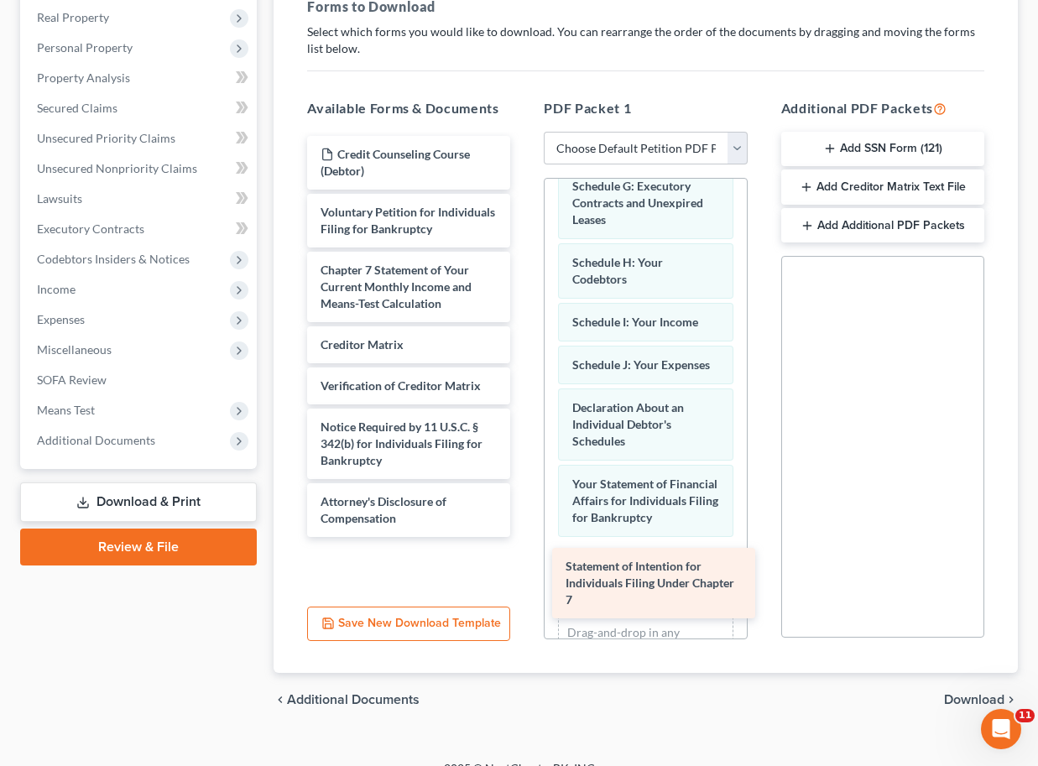
drag, startPoint x: 408, startPoint y: 339, endPoint x: 653, endPoint y: 585, distance: 347.1
click at [524, 537] on div "Statement of Intention for Individuals Filing Under Chapter 7 Credit Counseling…" at bounding box center [409, 336] width 230 height 401
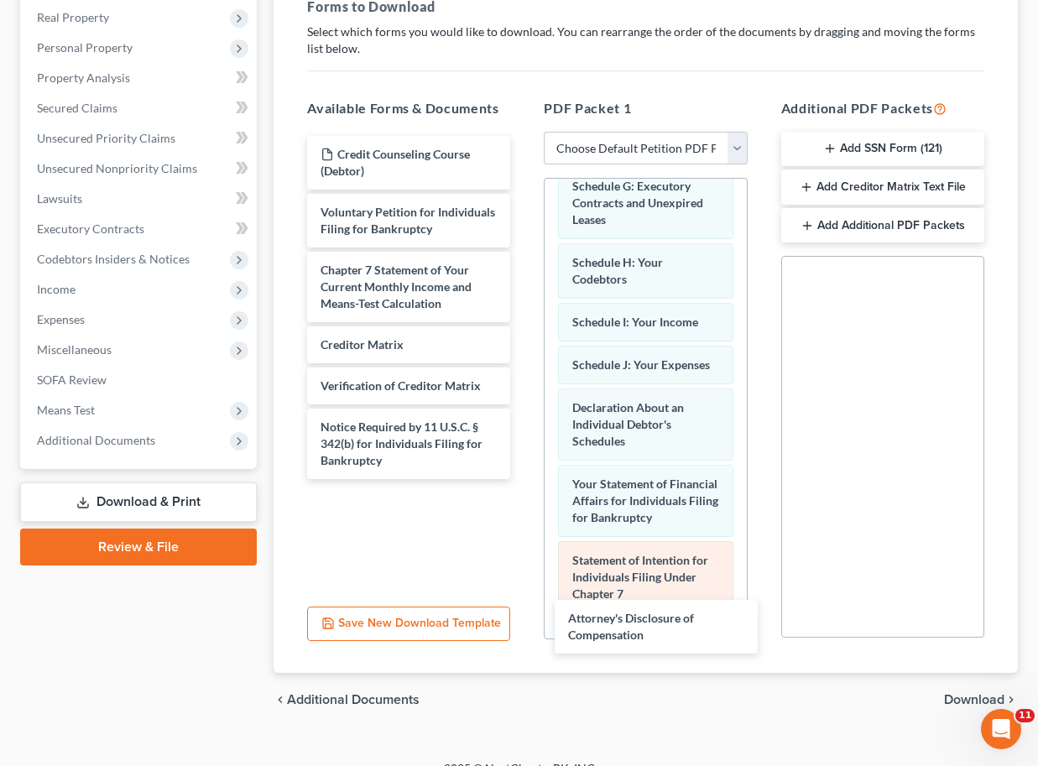
drag, startPoint x: 420, startPoint y: 504, endPoint x: 659, endPoint y: 602, distance: 257.4
click at [524, 479] on div "Attorney's Disclosure of Compensation Credit Counseling Course (Debtor) Volunta…" at bounding box center [409, 307] width 230 height 343
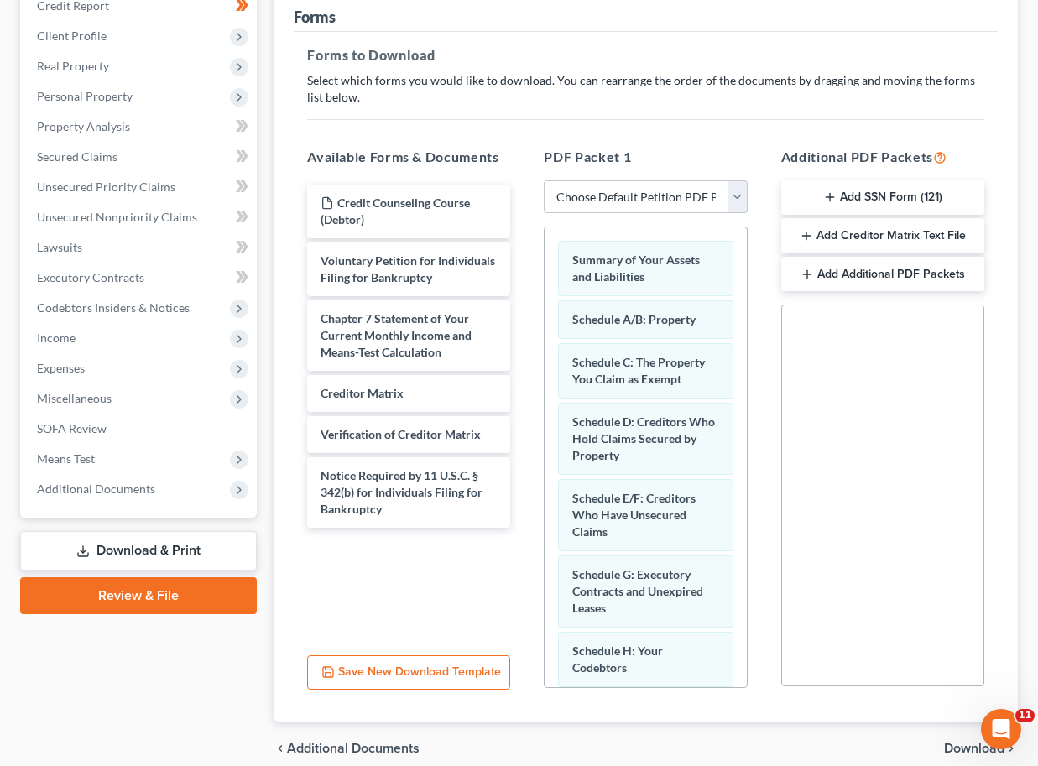
click at [481, 677] on button "Save New Download Template" at bounding box center [408, 672] width 203 height 35
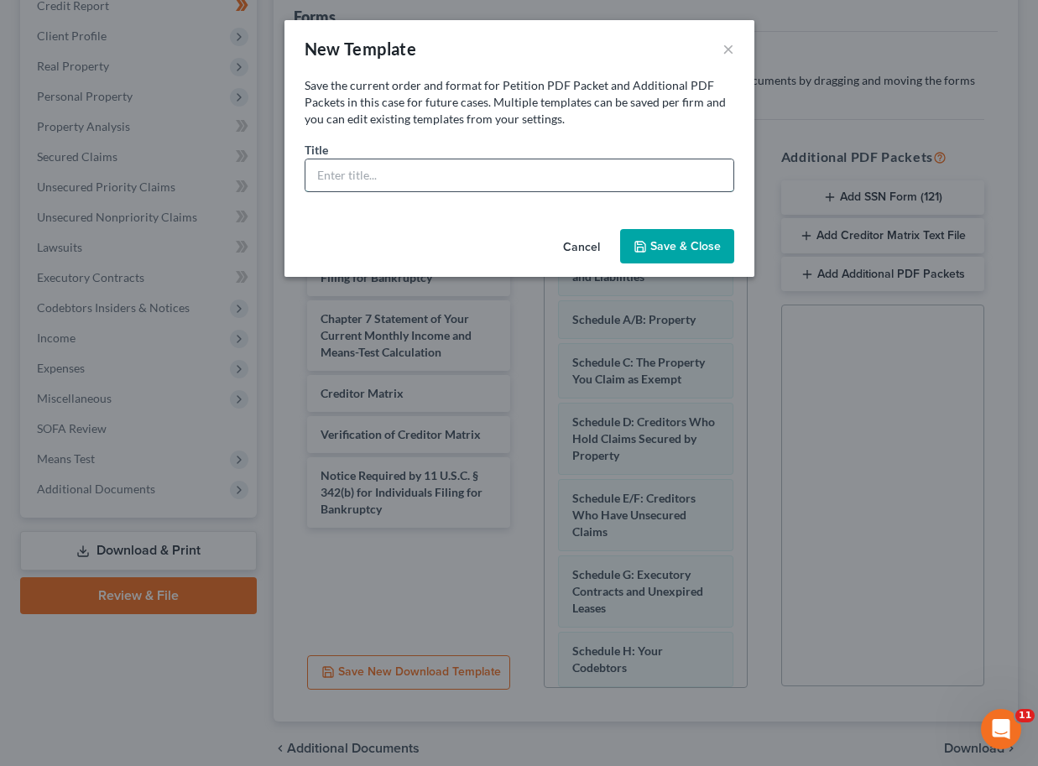
click at [352, 179] on input "text" at bounding box center [519, 175] width 428 height 32
type input "Schedules & Statements"
click at [682, 258] on button "Save & Close" at bounding box center [677, 246] width 114 height 35
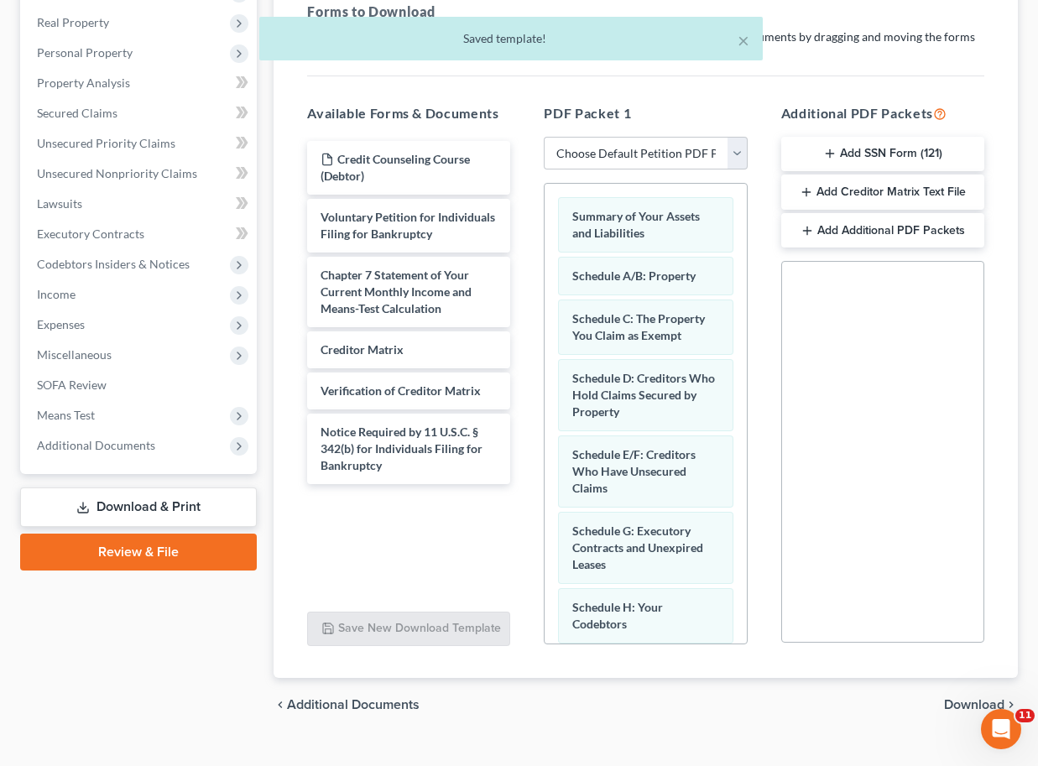
scroll to position [286, 0]
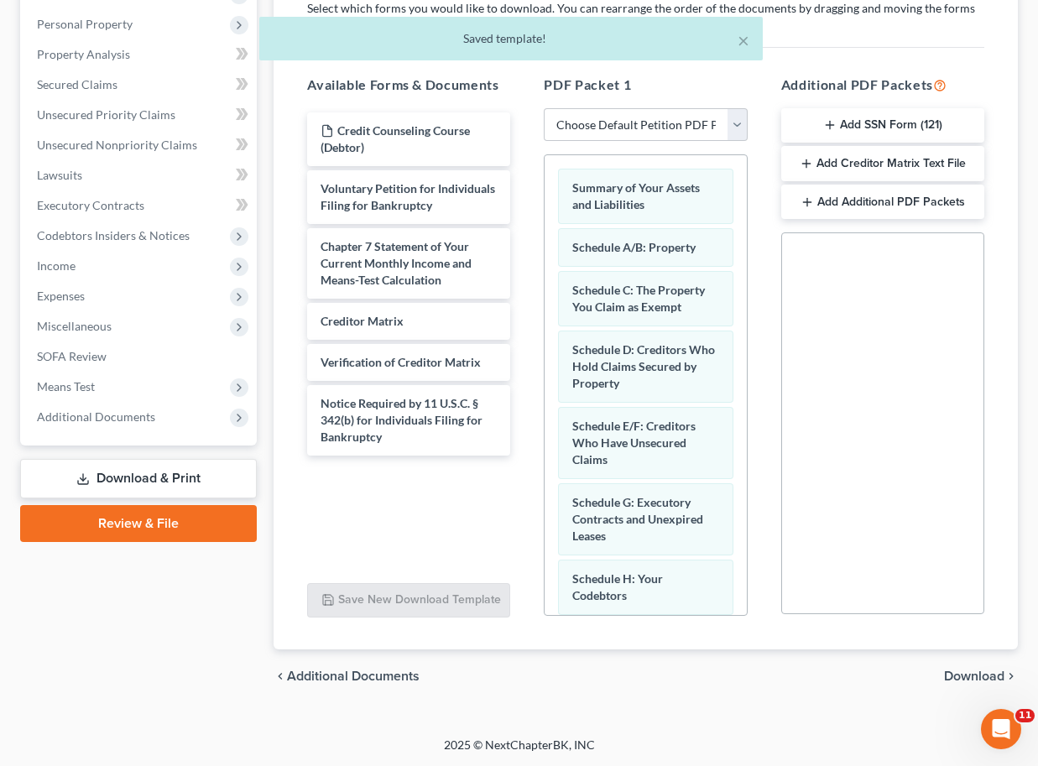
click at [969, 680] on span "Download" at bounding box center [974, 676] width 60 height 13
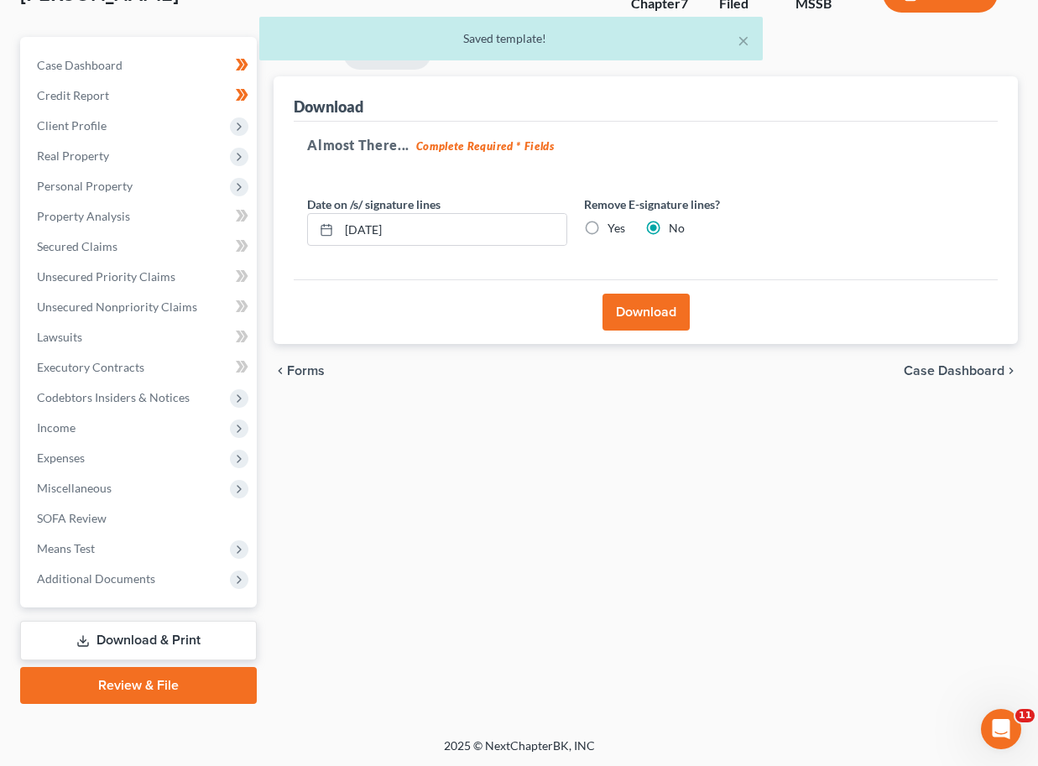
click at [654, 310] on button "Download" at bounding box center [645, 312] width 87 height 37
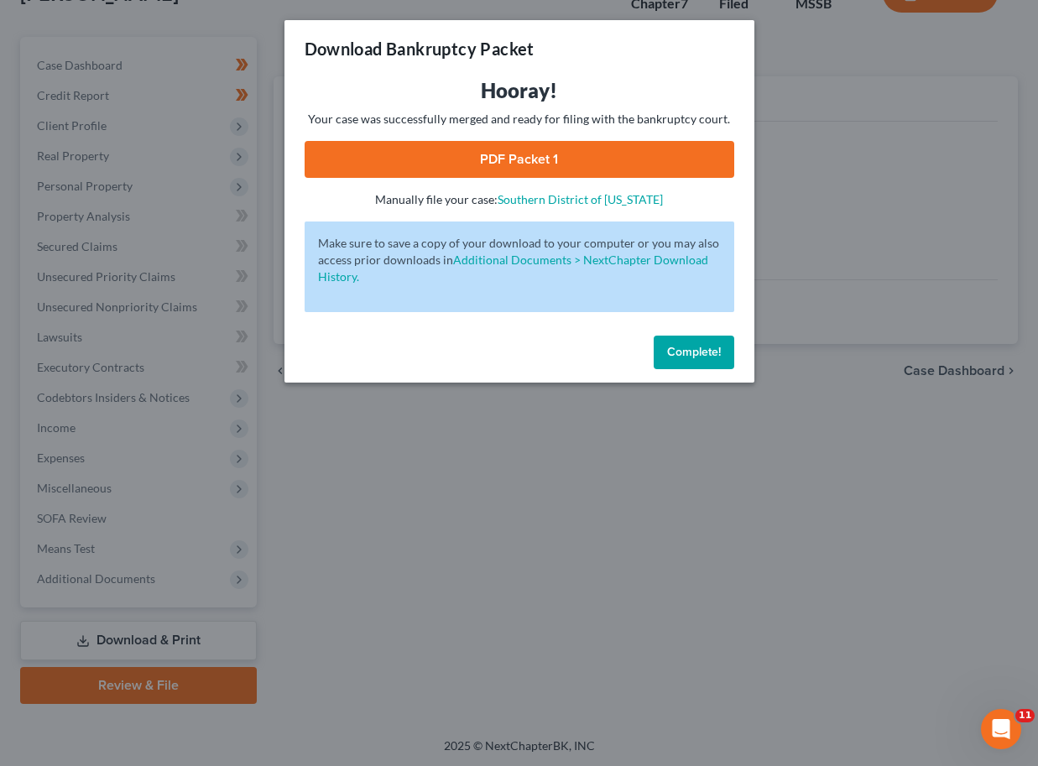
click at [549, 144] on link "PDF Packet 1" at bounding box center [520, 159] width 430 height 37
